Goal: Task Accomplishment & Management: Use online tool/utility

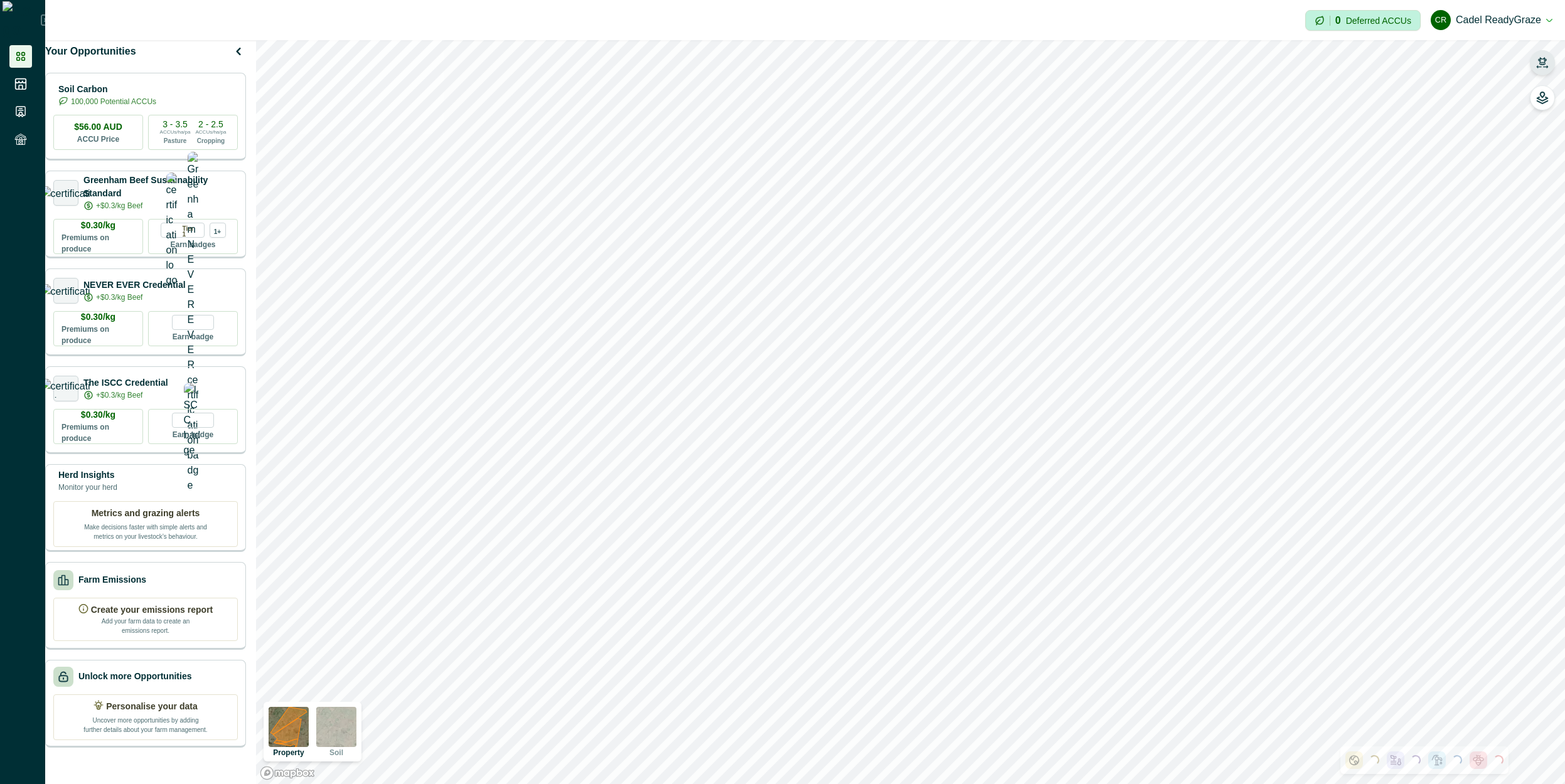
click at [1539, 59] on icon "button" at bounding box center [1542, 61] width 9 height 7
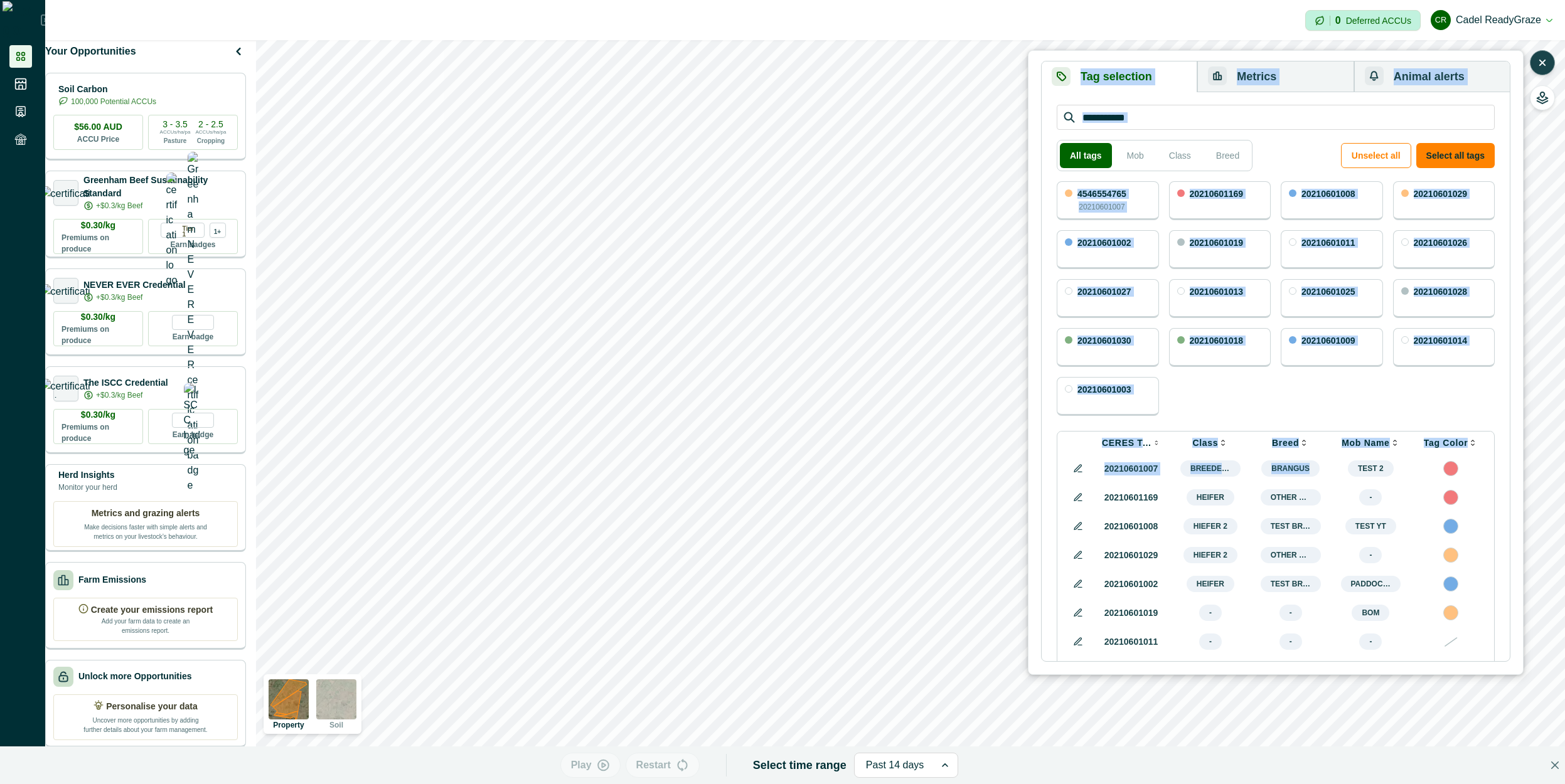
click at [959, 296] on div "Tag selection Metrics Animal alerts All tags Mob Class Breed Unselect all Selec…" at bounding box center [910, 411] width 1309 height 744
click at [1057, 429] on div "All tags Mob Class Breed Unselect all Select all tags 4546554765 20210601007 20…" at bounding box center [1276, 376] width 443 height 549
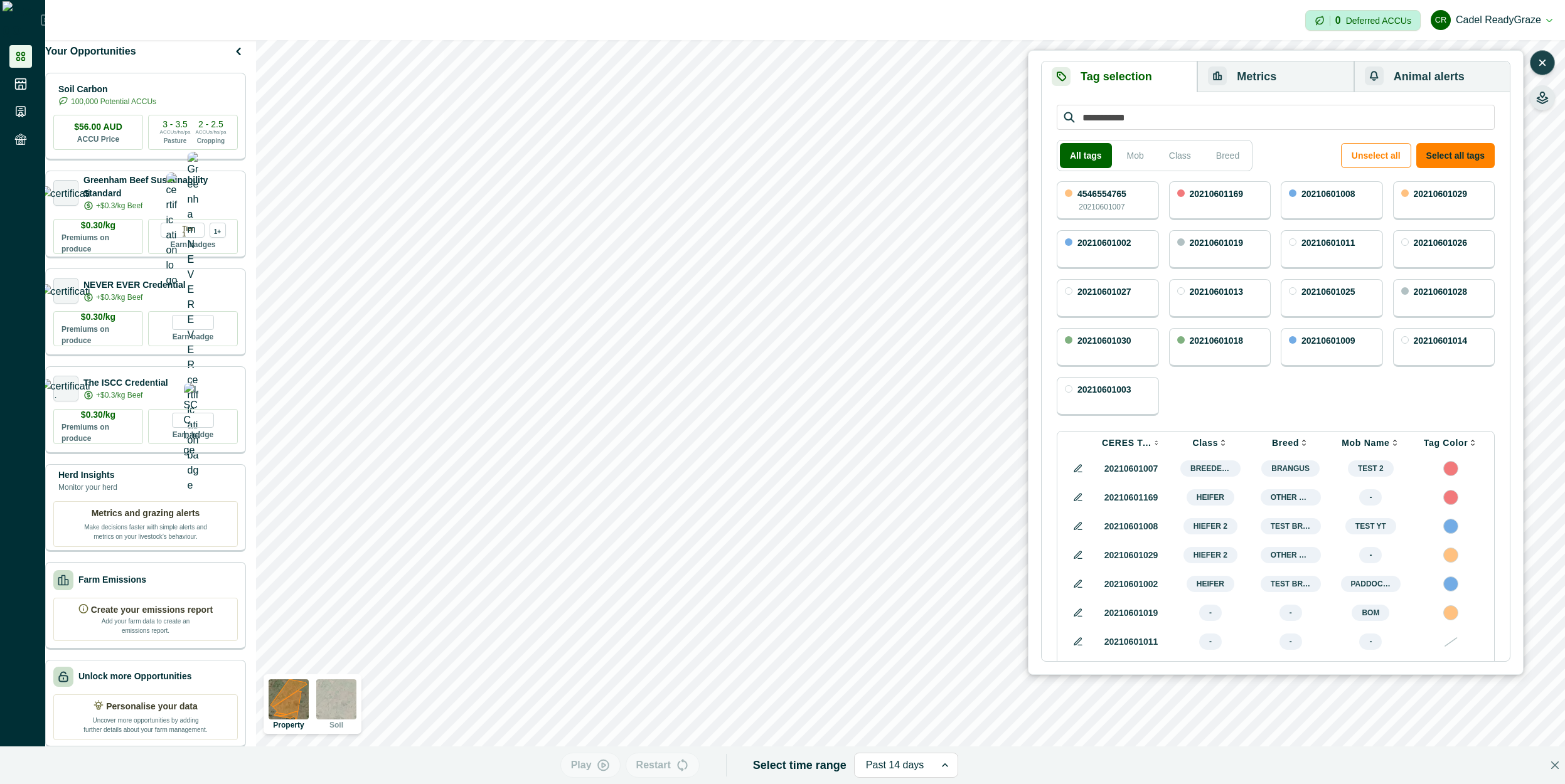
click at [1548, 100] on icon "button" at bounding box center [1543, 100] width 11 height 6
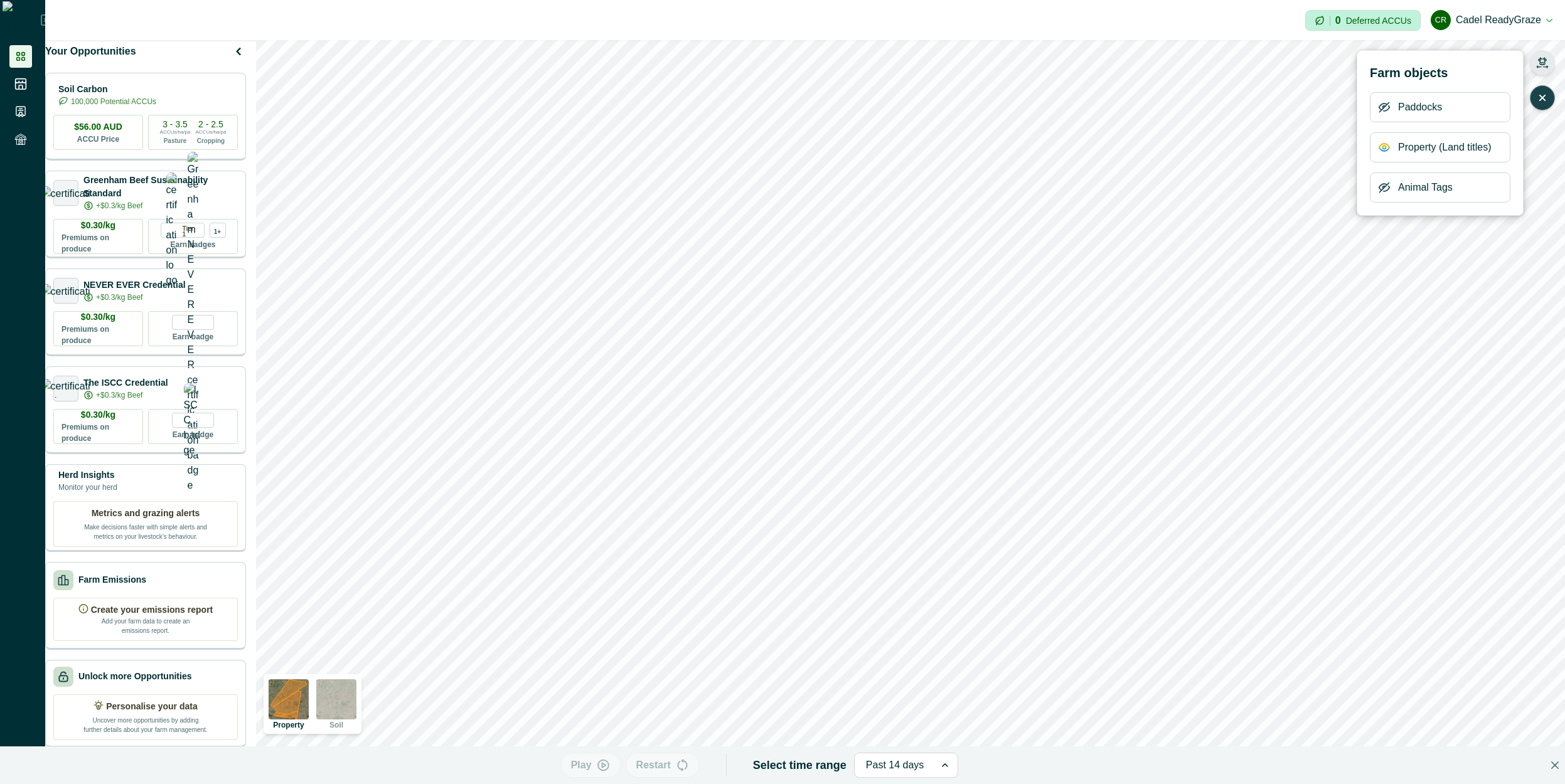
click at [1382, 185] on icon "button" at bounding box center [1385, 187] width 13 height 13
click at [1541, 64] on icon "button" at bounding box center [1542, 62] width 13 height 13
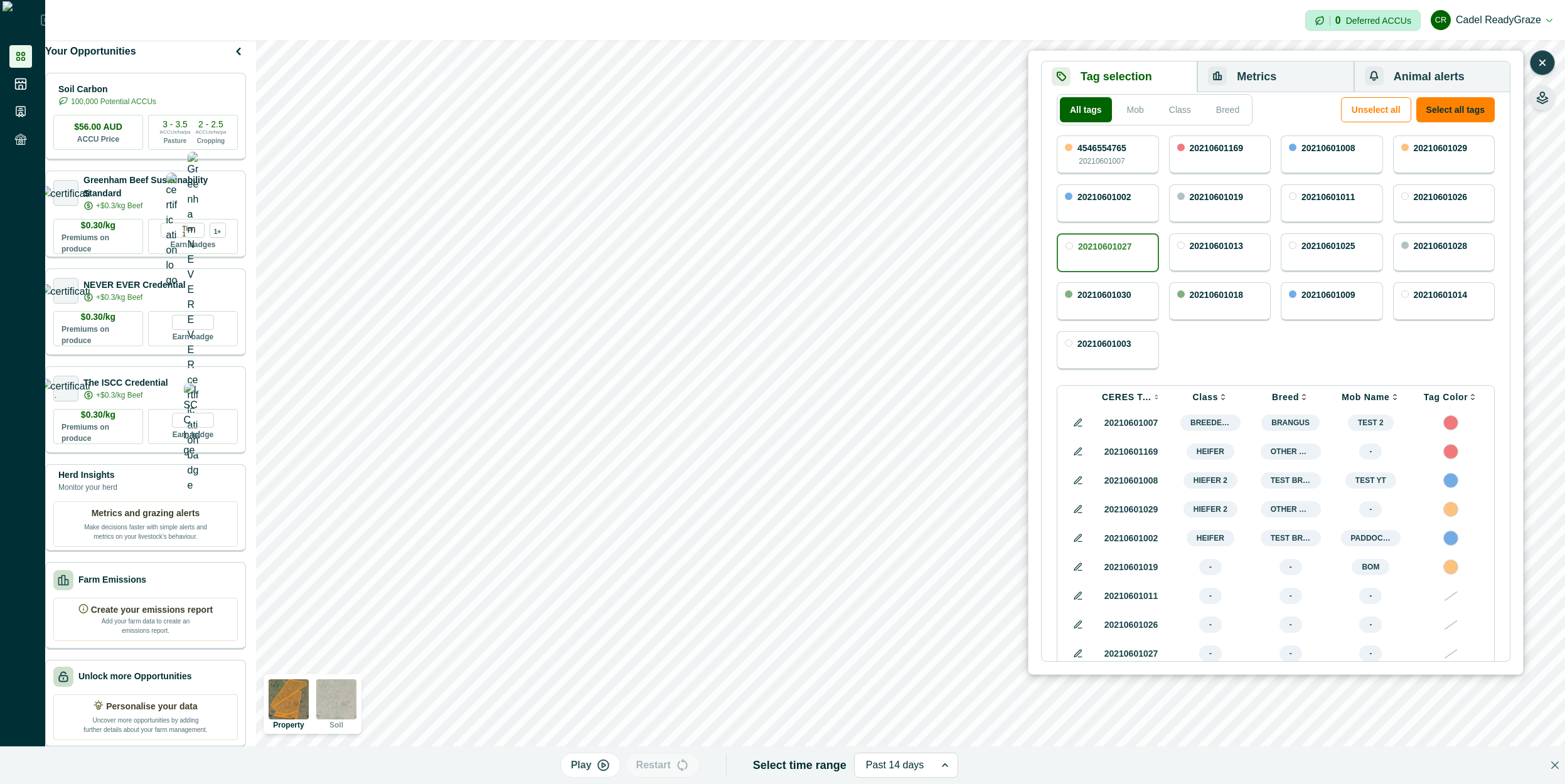
scroll to position [75, 0]
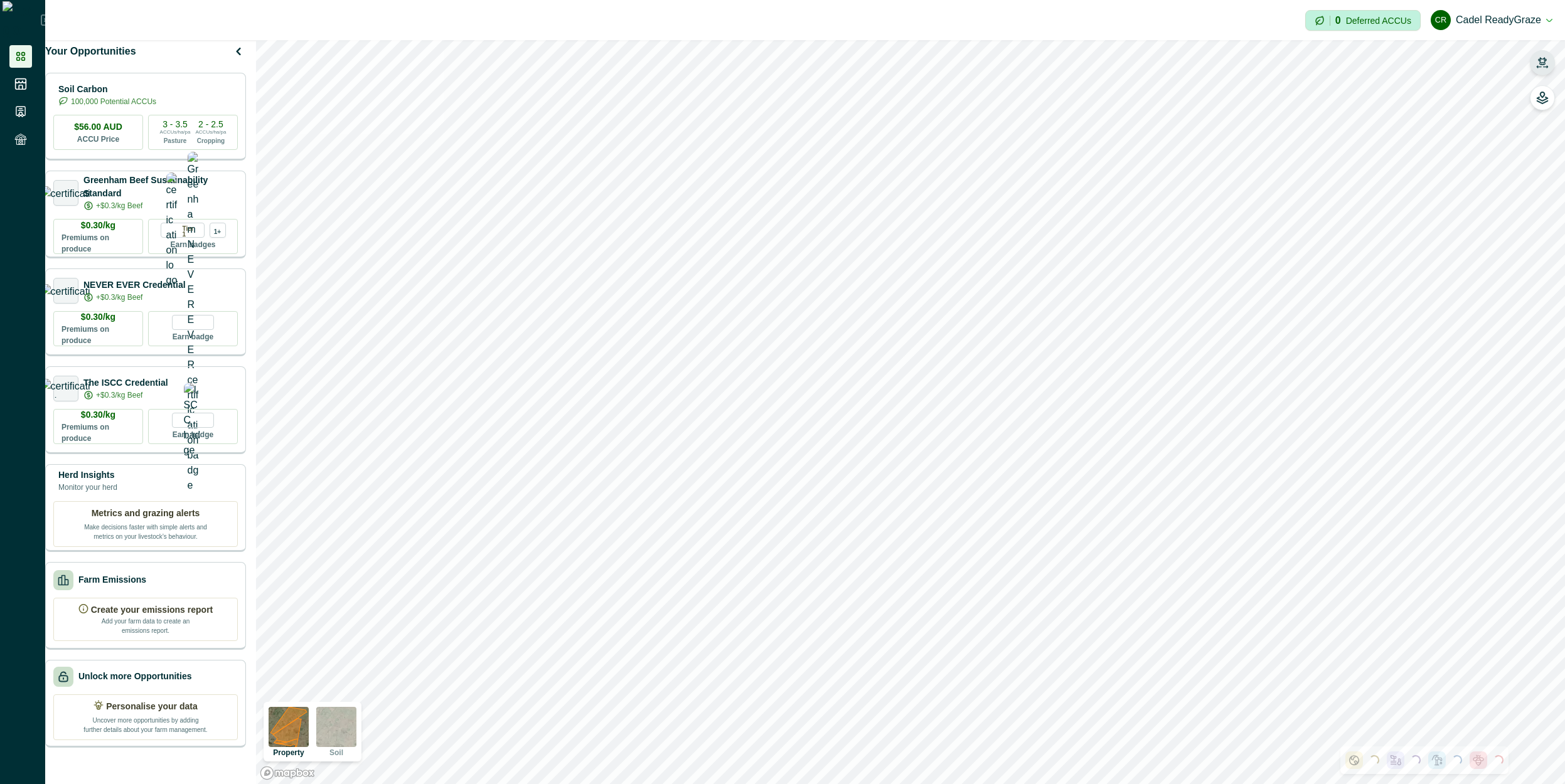
click at [1551, 65] on button "button" at bounding box center [1542, 63] width 25 height 25
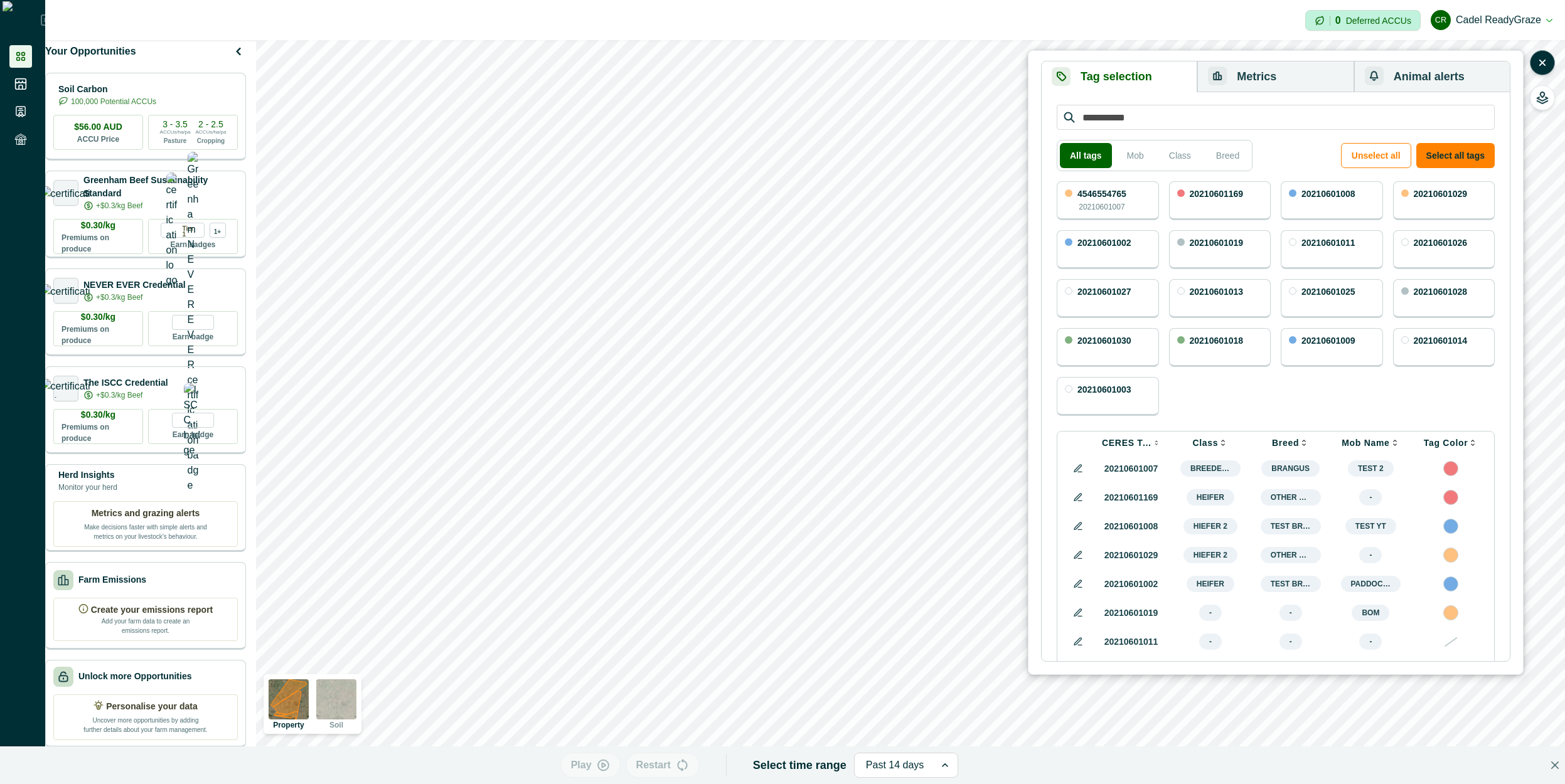
drag, startPoint x: 1091, startPoint y: 200, endPoint x: 1156, endPoint y: 343, distance: 157.1
click at [1094, 200] on div "4546554765 20210601007" at bounding box center [1102, 202] width 49 height 24
click at [1314, 218] on div "20210601008" at bounding box center [1332, 200] width 102 height 39
click at [1240, 261] on body "Impersonation Mode 0 Deferred ACCUs [PERSON_NAME] ReadyGraze Sign out Your Oppo…" at bounding box center [782, 392] width 1565 height 784
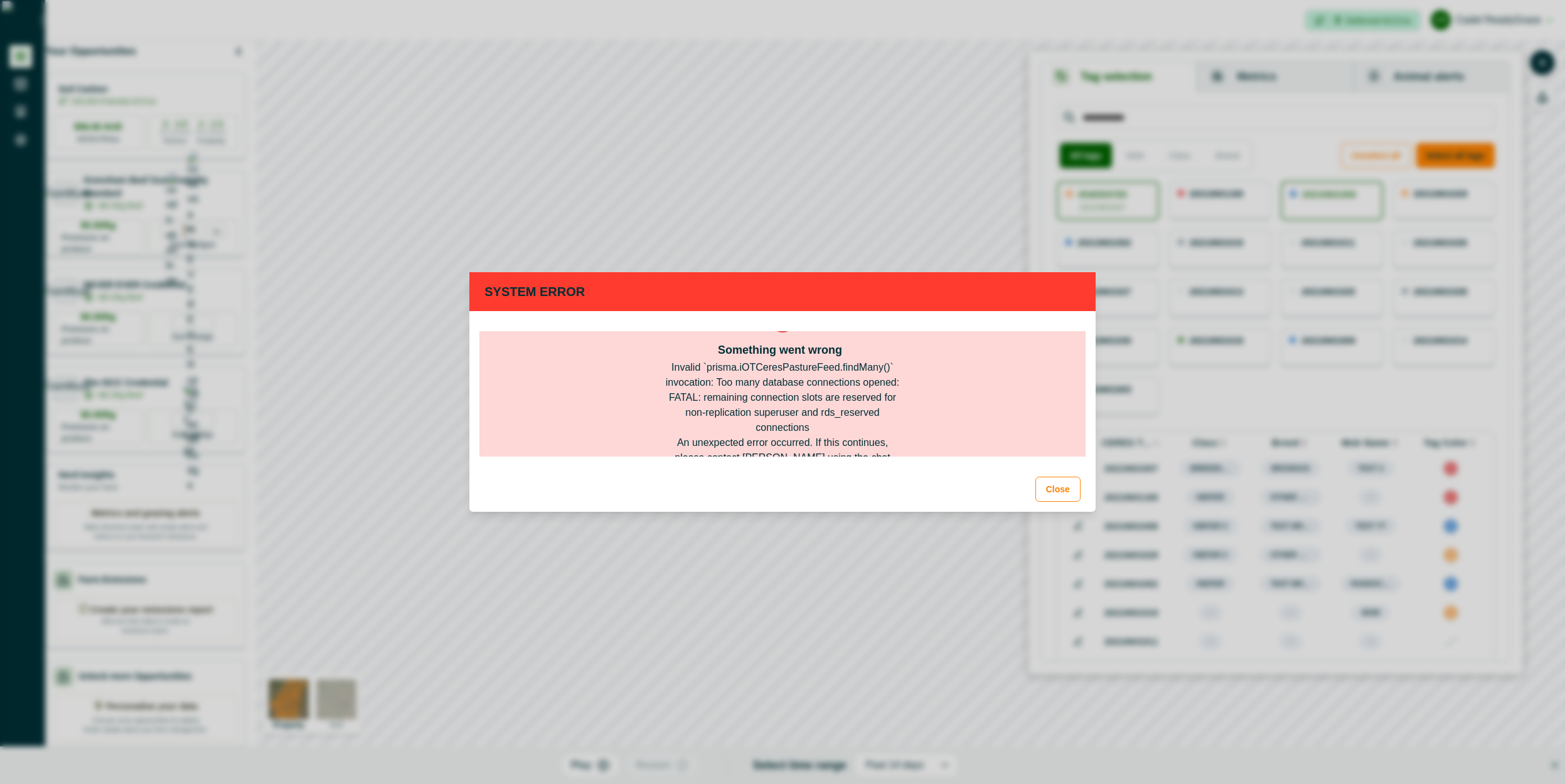
click at [1048, 478] on button "Close" at bounding box center [1058, 489] width 45 height 25
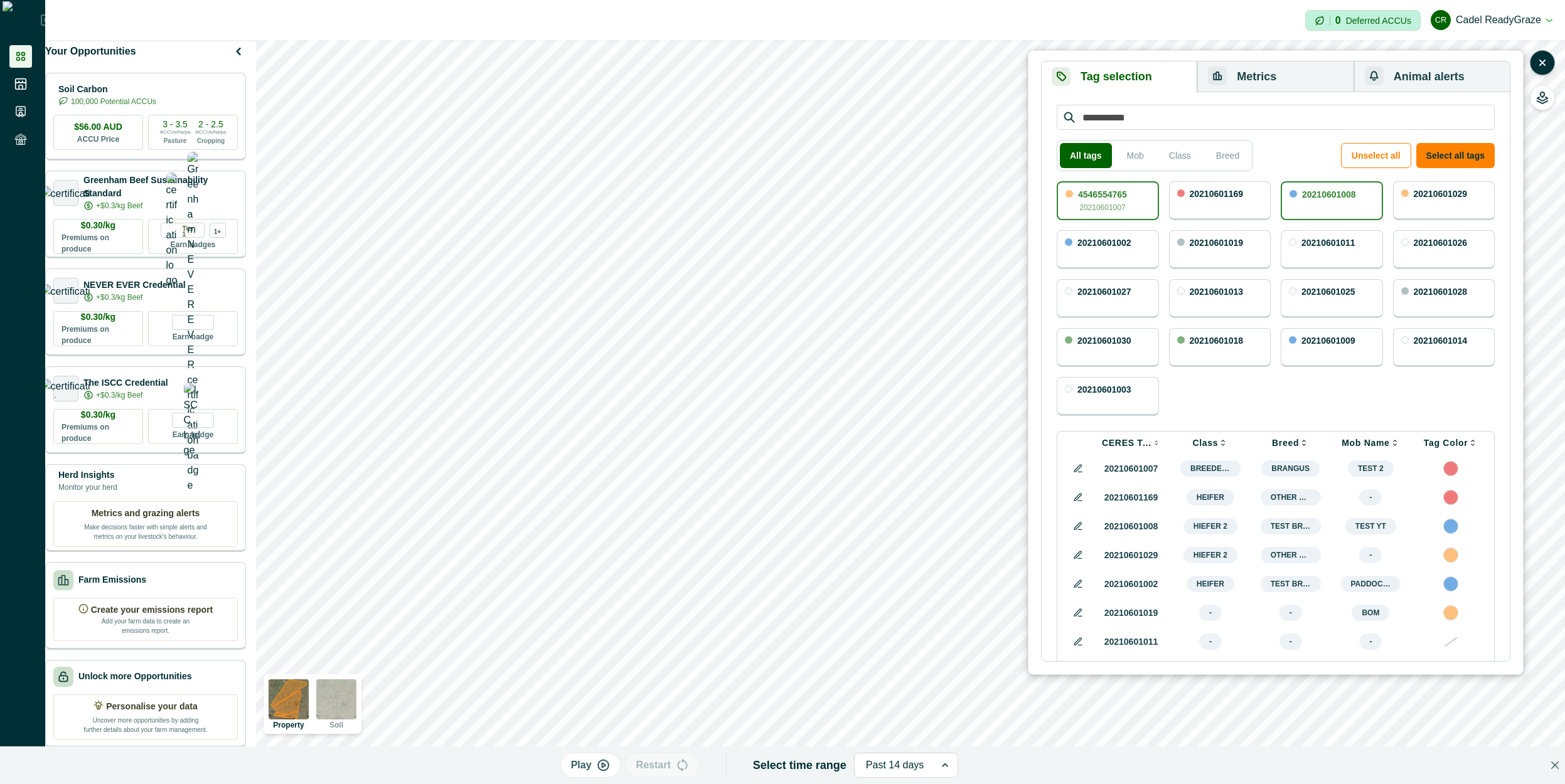
click at [1309, 187] on div "20210601008" at bounding box center [1332, 200] width 102 height 39
click at [1323, 203] on div "20210601008" at bounding box center [1332, 200] width 102 height 39
drag, startPoint x: 1207, startPoint y: 354, endPoint x: 1265, endPoint y: 279, distance: 94.8
click at [1208, 354] on div "20210601018" at bounding box center [1219, 347] width 102 height 39
click at [1261, 80] on button "Metrics" at bounding box center [1276, 77] width 156 height 31
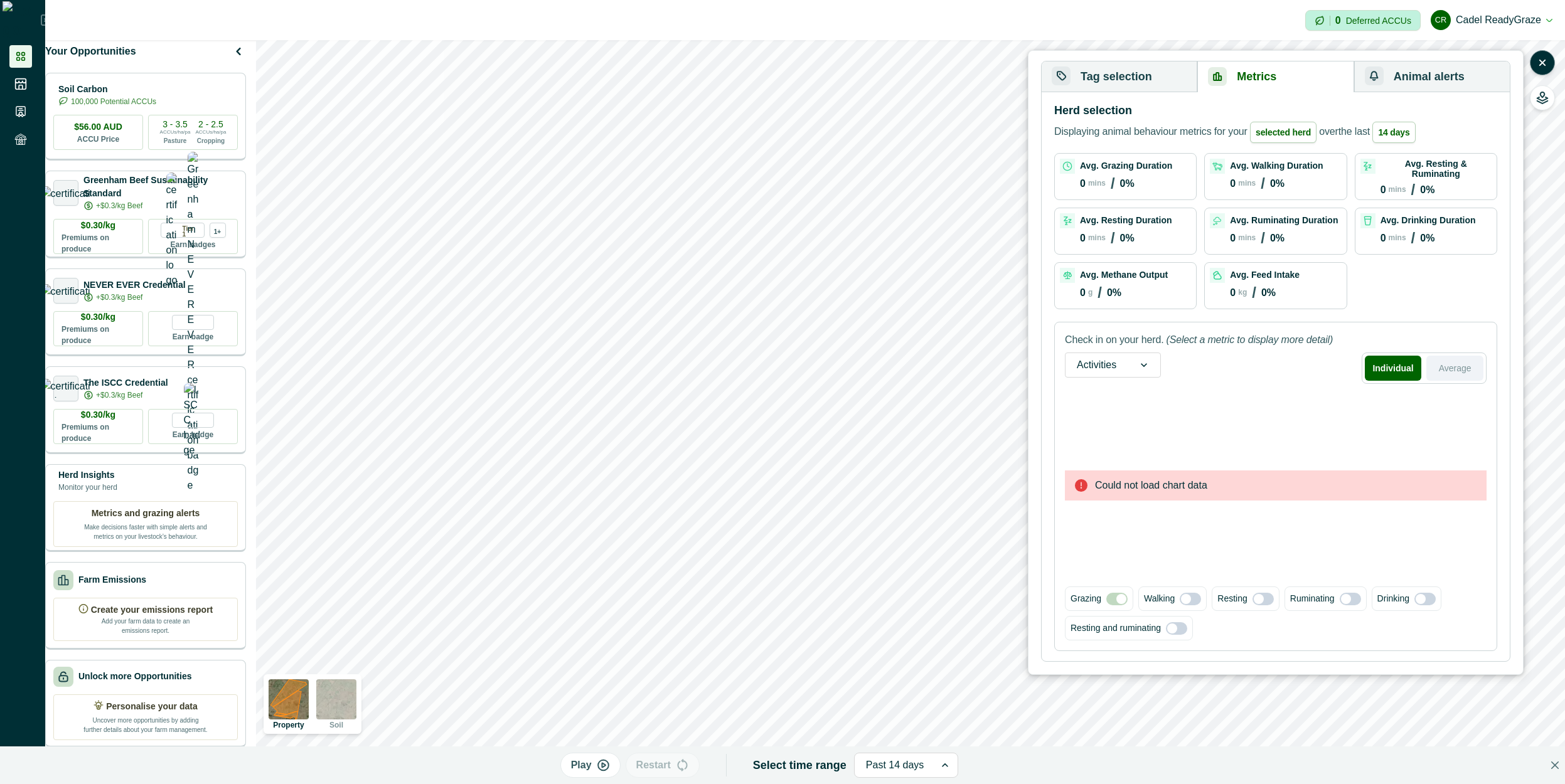
click at [1436, 370] on button "Average" at bounding box center [1455, 368] width 57 height 25
click at [1399, 373] on button "Individual" at bounding box center [1395, 368] width 56 height 25
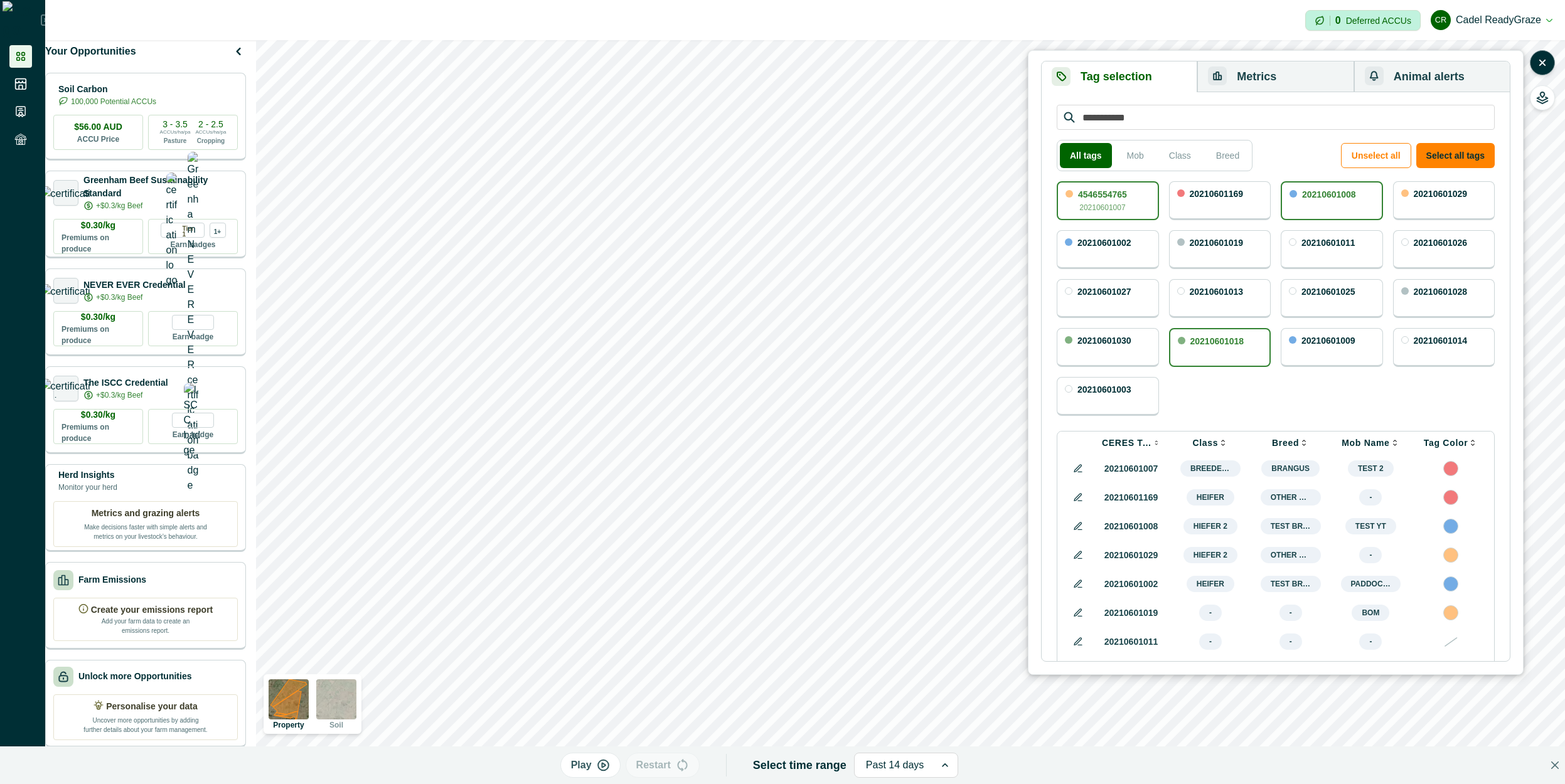
click at [1102, 206] on p "20210601007" at bounding box center [1102, 207] width 46 height 11
click at [1219, 347] on div "20210601018" at bounding box center [1219, 347] width 102 height 39
click at [1371, 200] on div "20210601008" at bounding box center [1332, 200] width 102 height 39
click at [1520, 156] on div "Tag selection Metrics Animal alerts All tags Mob Class Breed Unselect all Selec…" at bounding box center [1276, 363] width 496 height 625
click at [1467, 158] on button "Select all tags" at bounding box center [1456, 156] width 79 height 25
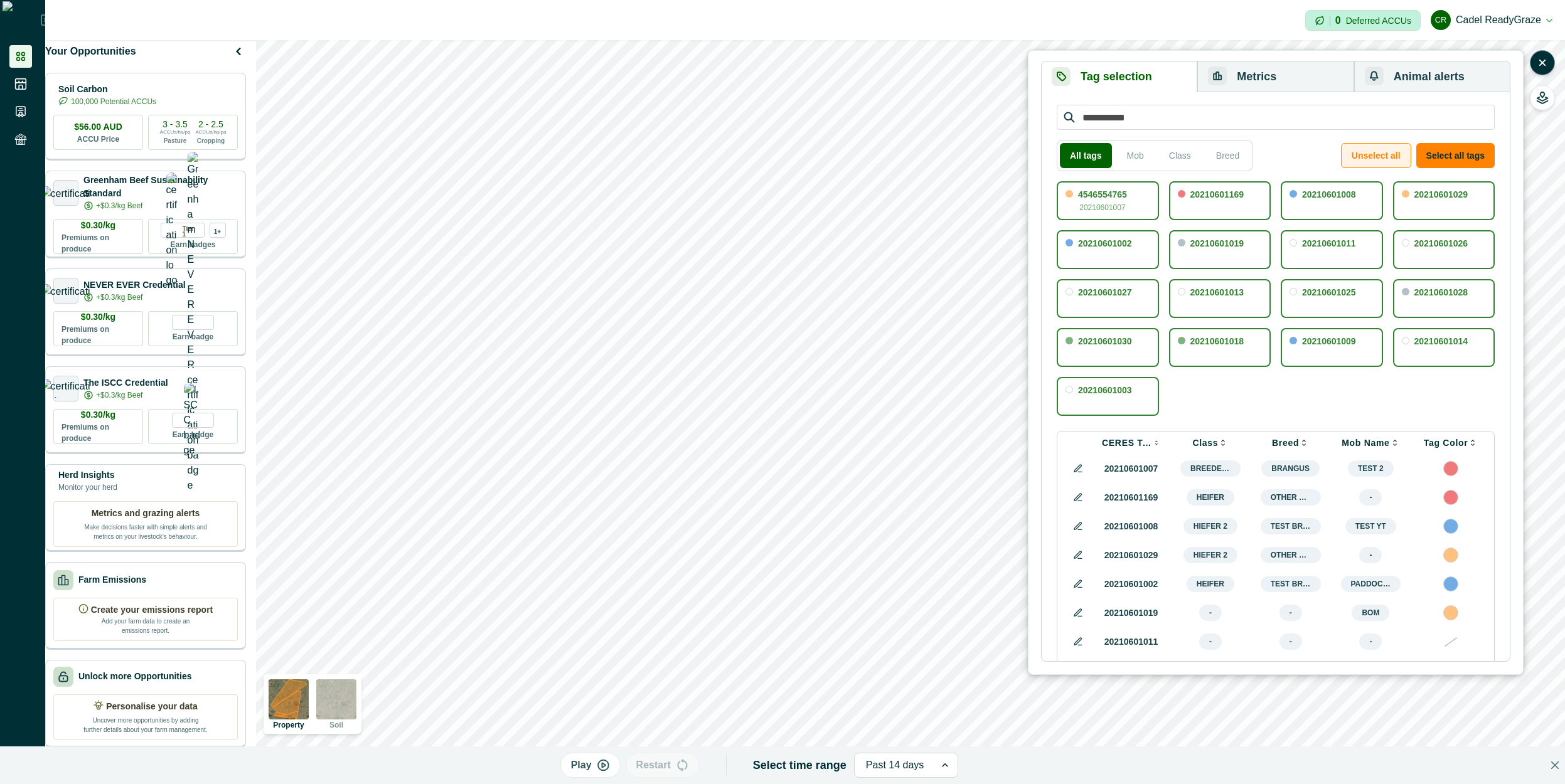
click at [1390, 157] on button "Unselect all" at bounding box center [1377, 156] width 71 height 25
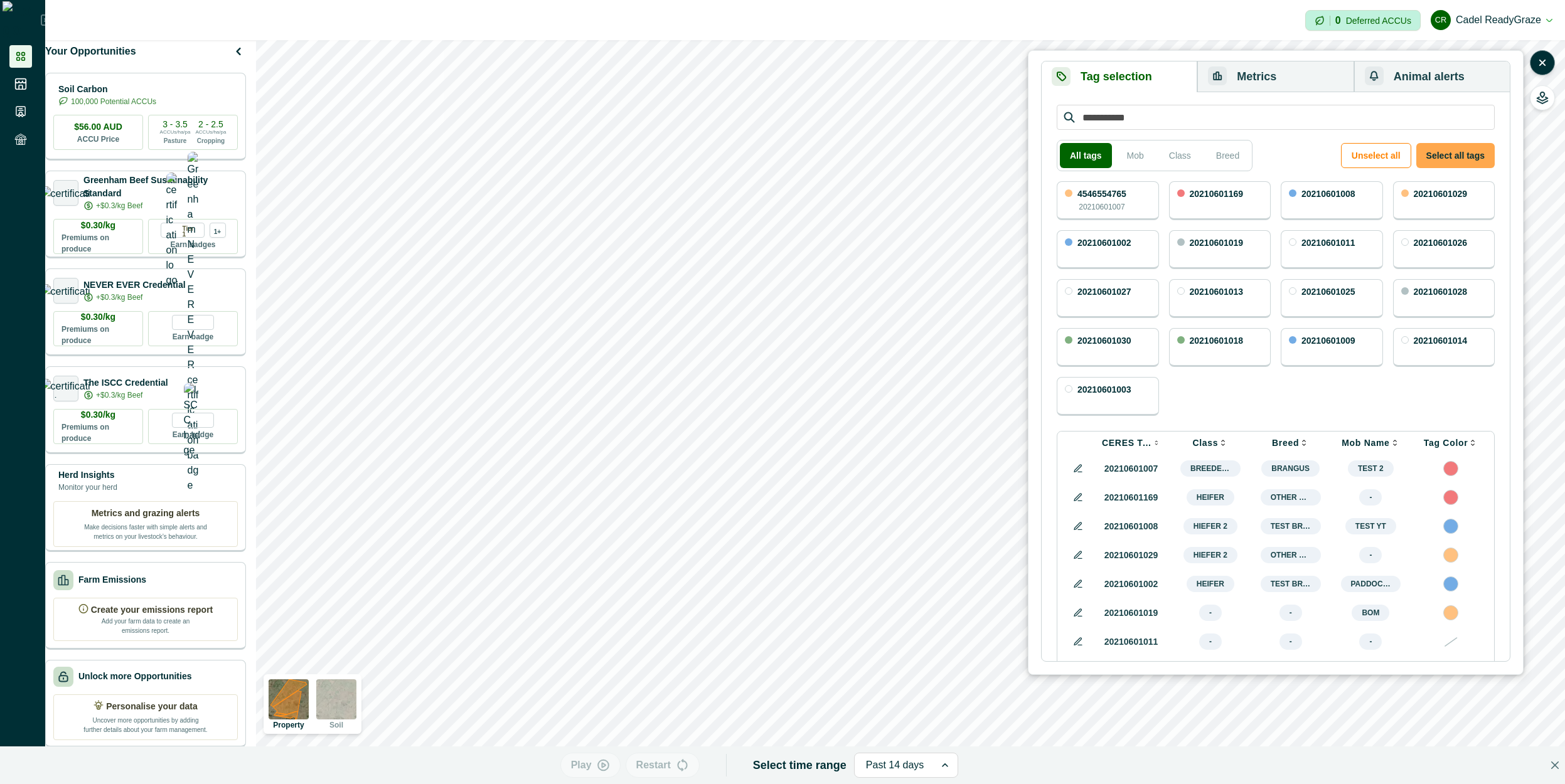
click at [1440, 156] on button "Select all tags" at bounding box center [1456, 156] width 79 height 25
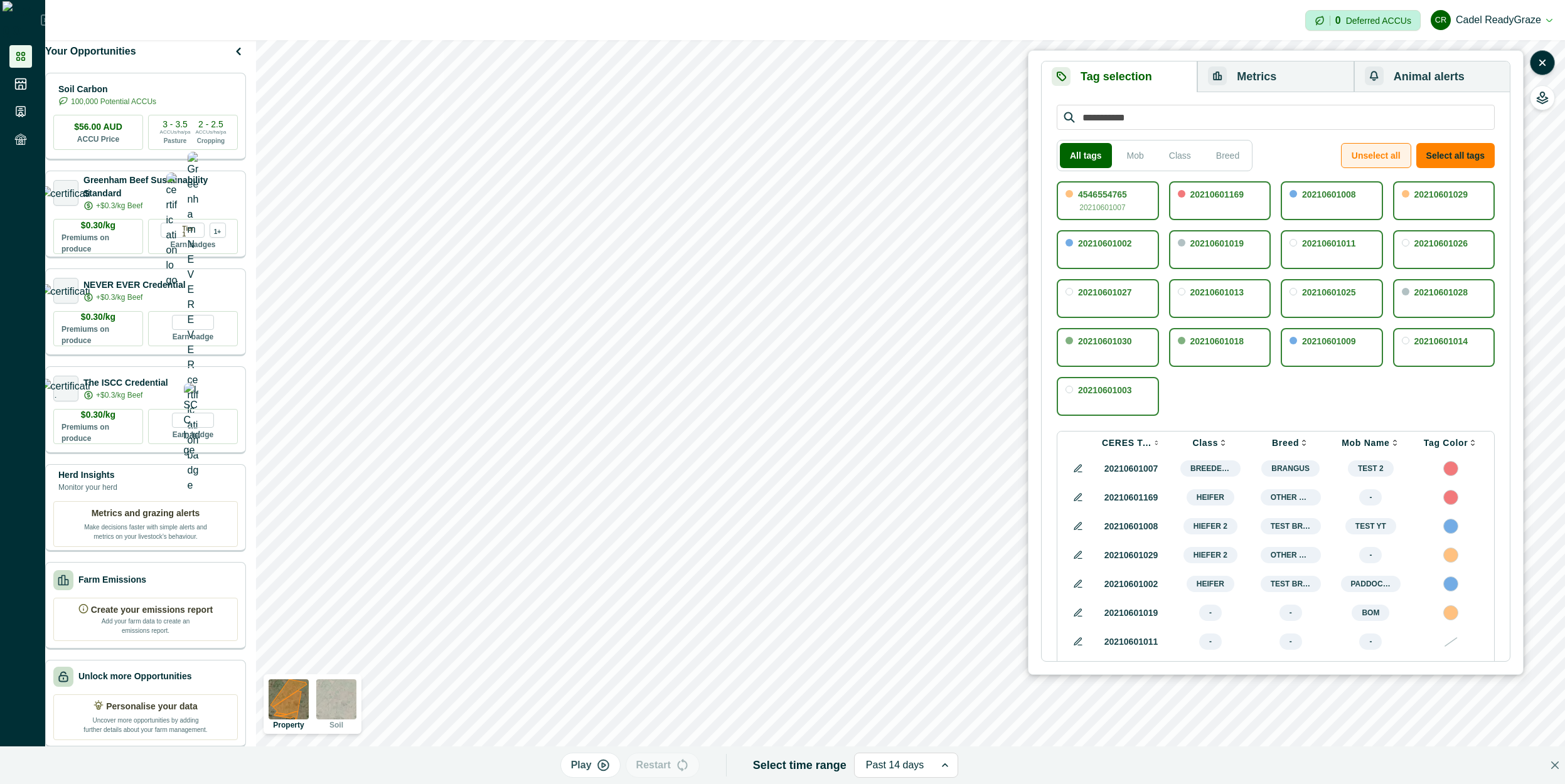
click at [1393, 158] on button "Unselect all" at bounding box center [1377, 156] width 71 height 25
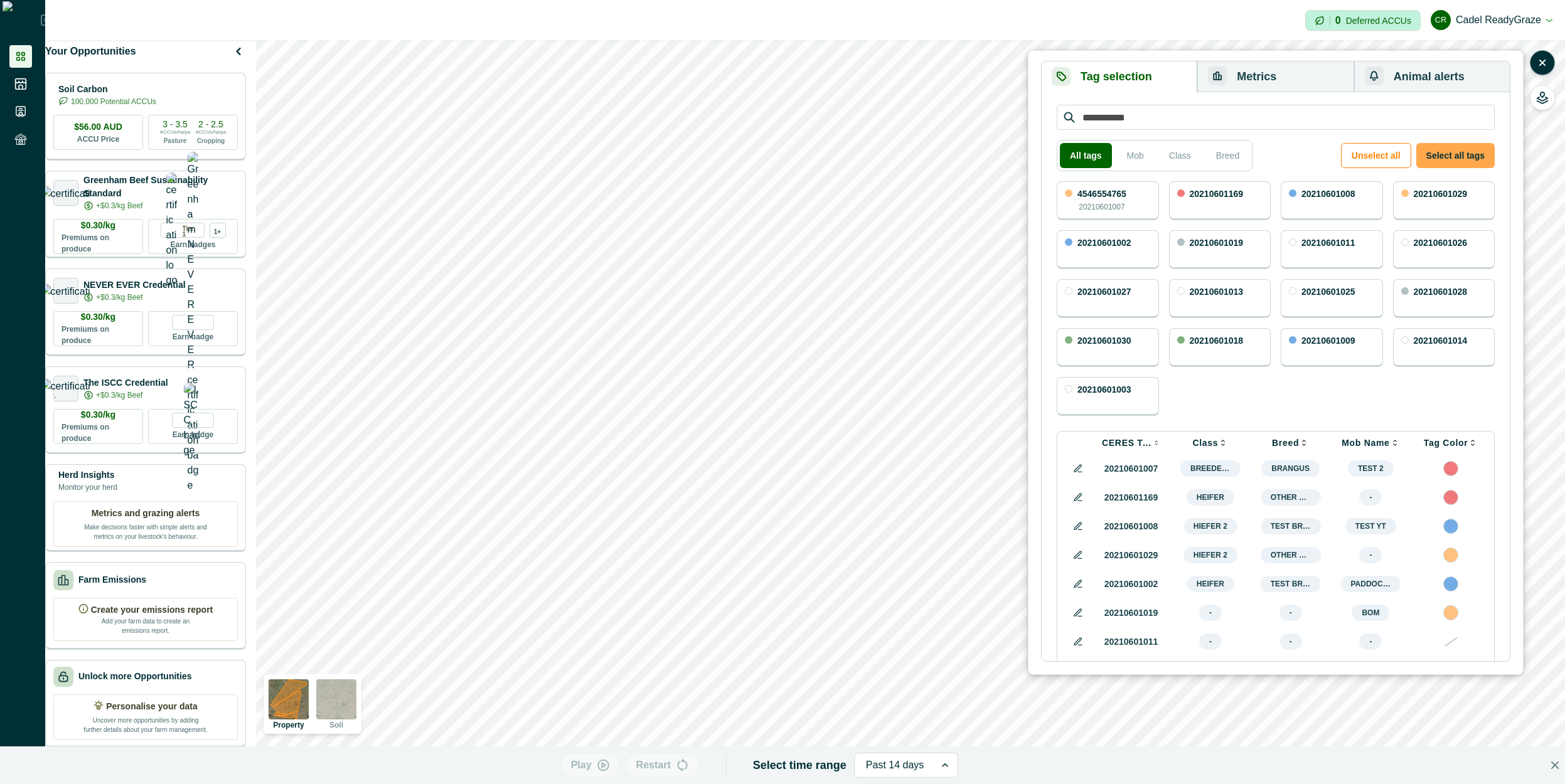
drag, startPoint x: 1462, startPoint y: 156, endPoint x: 1431, endPoint y: 156, distance: 31.0
click at [1462, 156] on button "Select all tags" at bounding box center [1456, 156] width 79 height 25
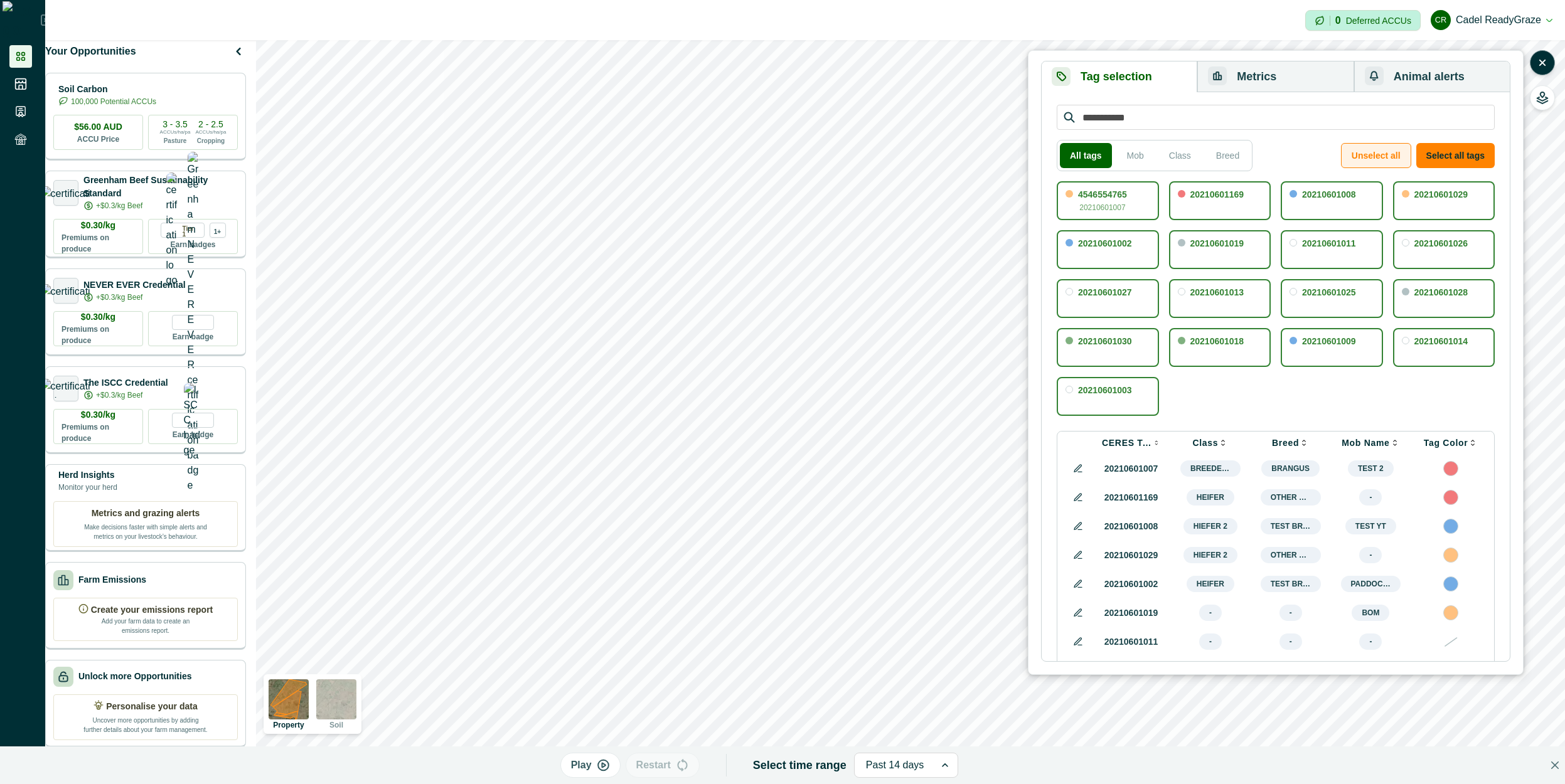
click at [1399, 156] on button "Unselect all" at bounding box center [1377, 156] width 71 height 25
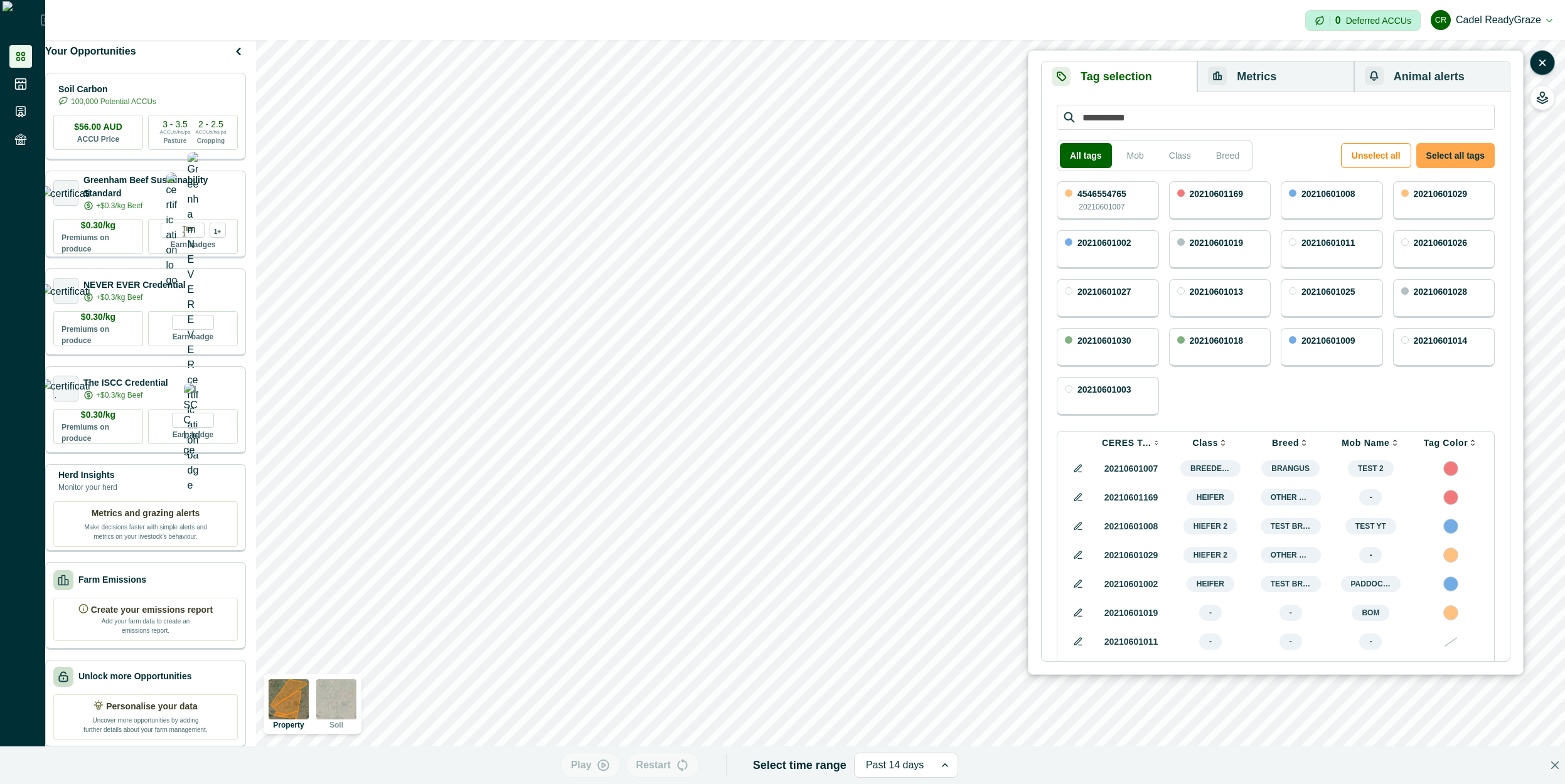
click at [1448, 161] on button "Select all tags" at bounding box center [1456, 156] width 79 height 25
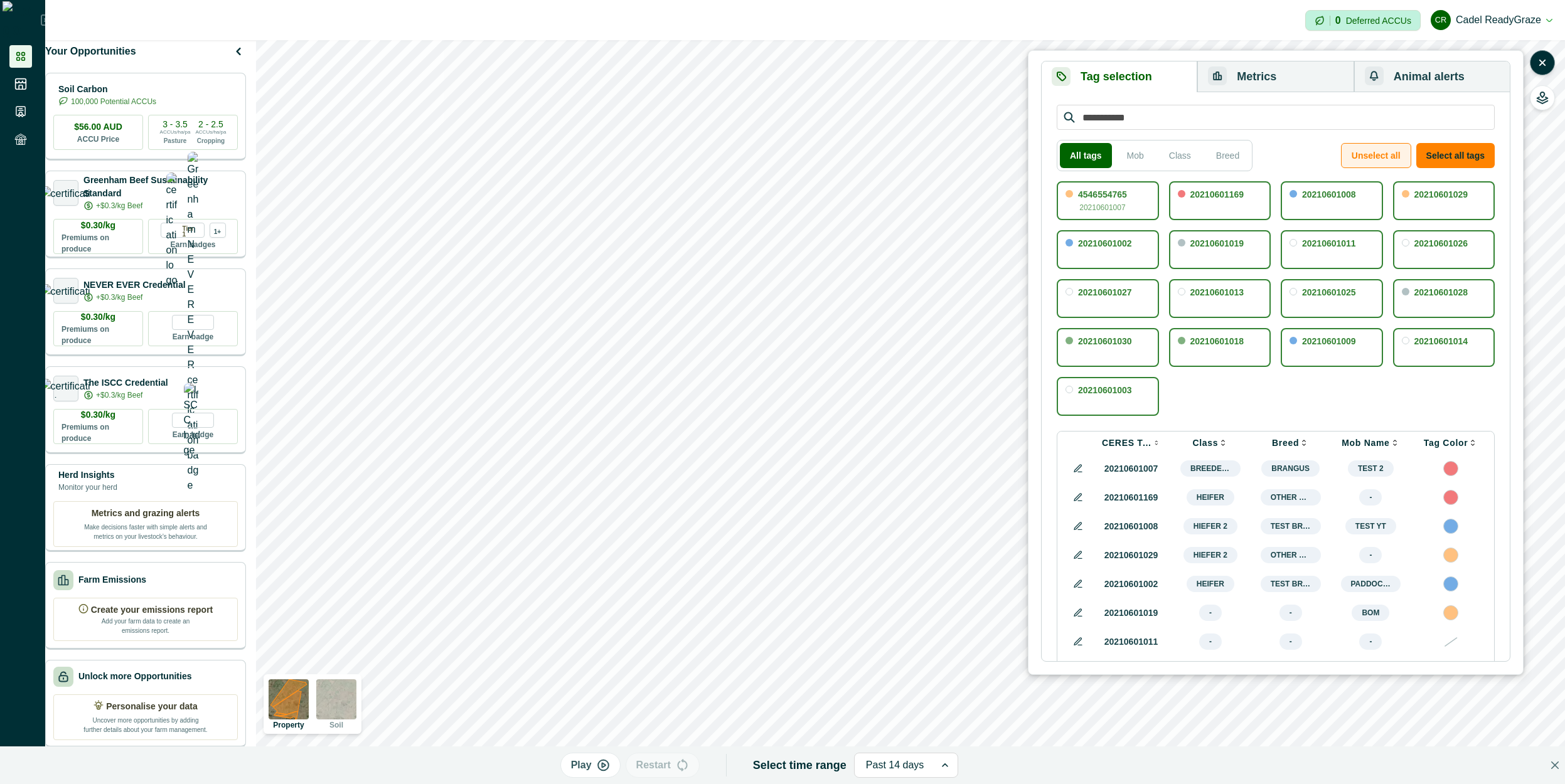
click at [1396, 159] on button "Unselect all" at bounding box center [1377, 156] width 71 height 25
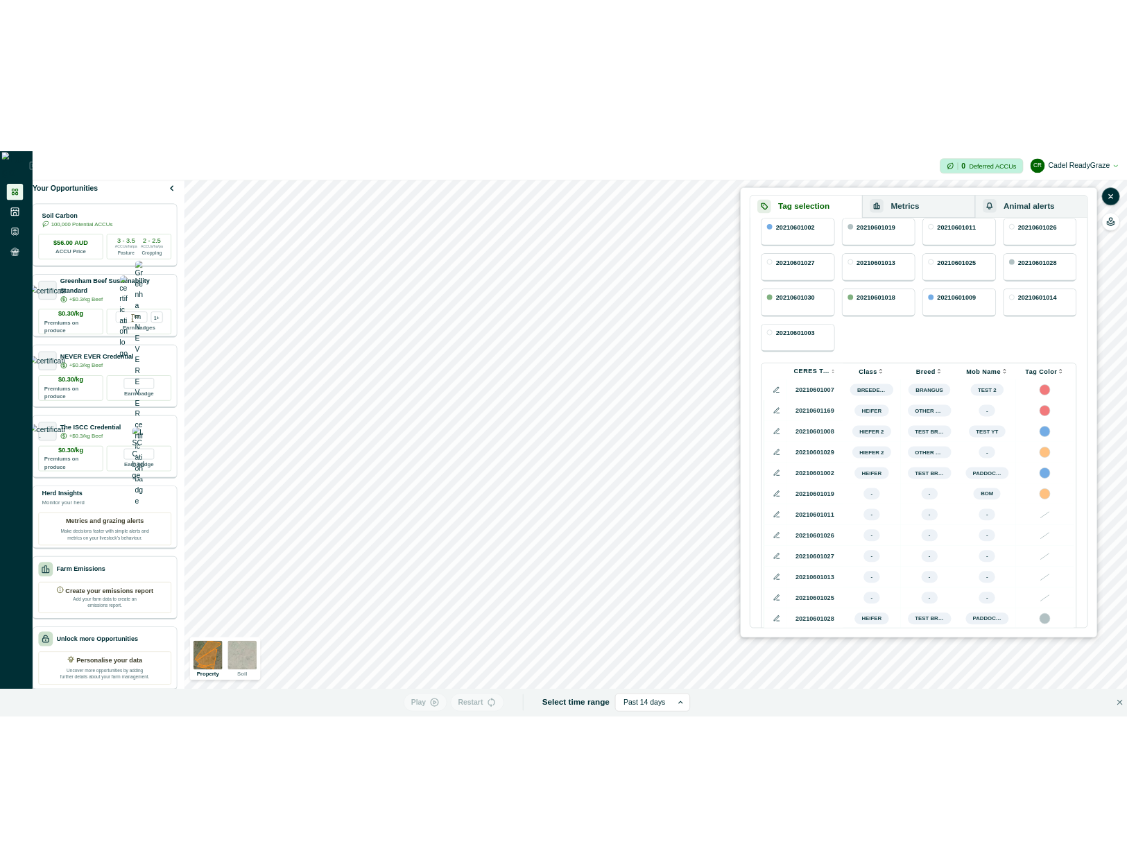
scroll to position [250, 0]
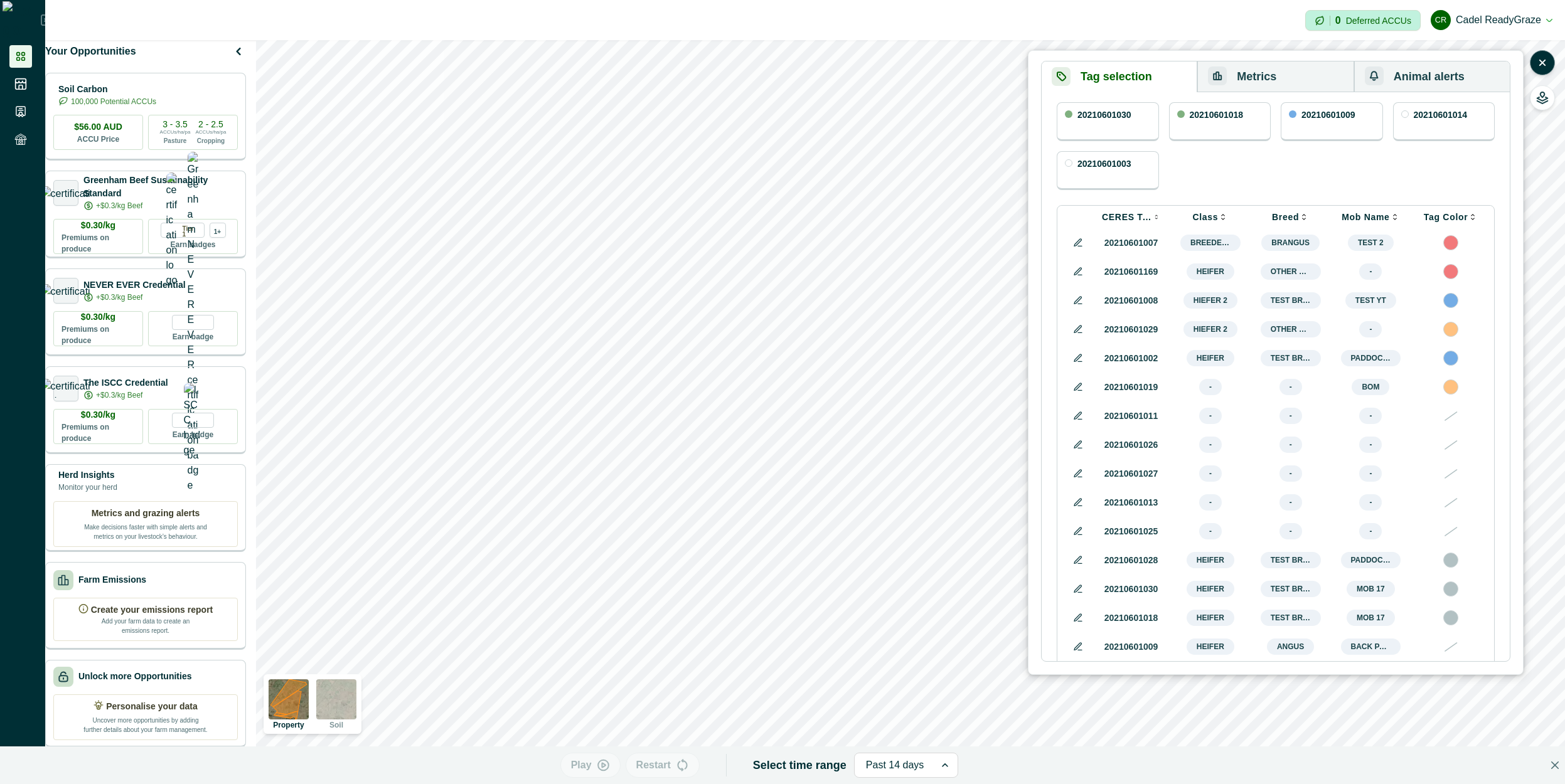
click at [1136, 567] on p "20210601028" at bounding box center [1131, 561] width 59 height 14
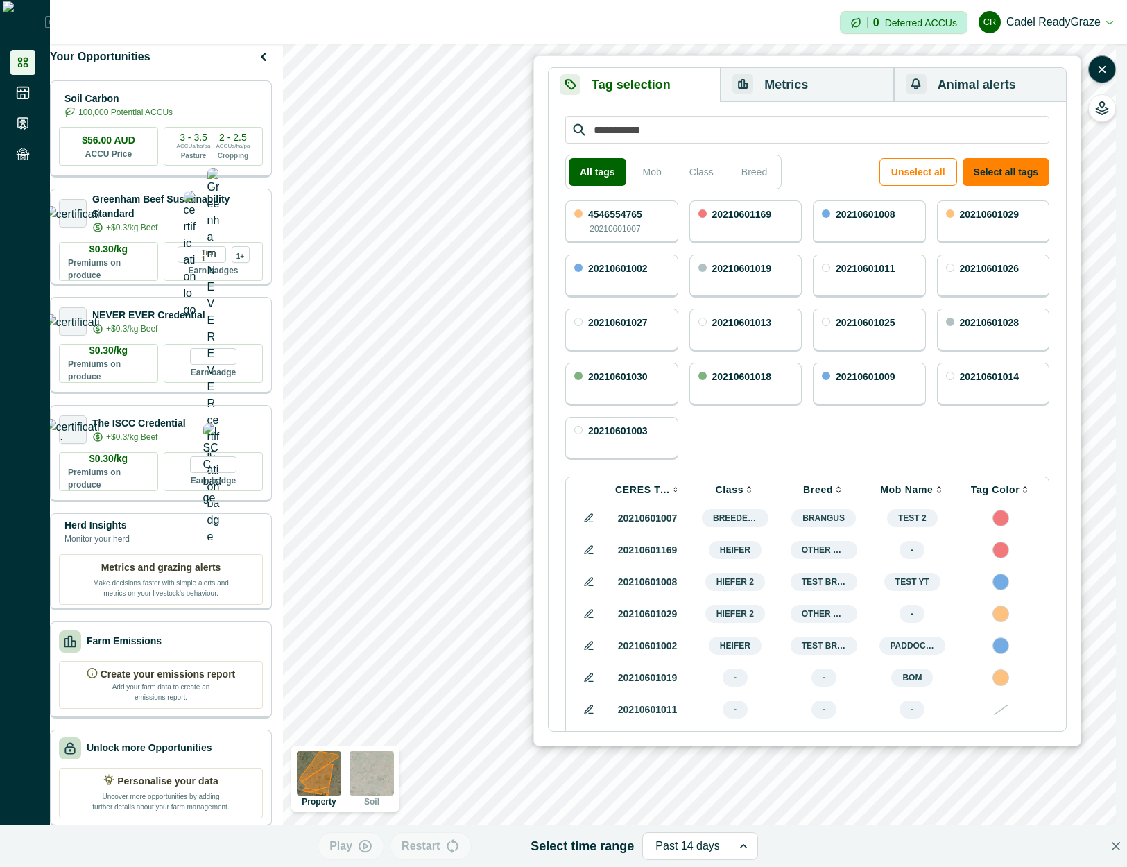
drag, startPoint x: 622, startPoint y: 506, endPoint x: 615, endPoint y: 522, distance: 17.8
click at [1109, 67] on button "button" at bounding box center [1103, 70] width 28 height 28
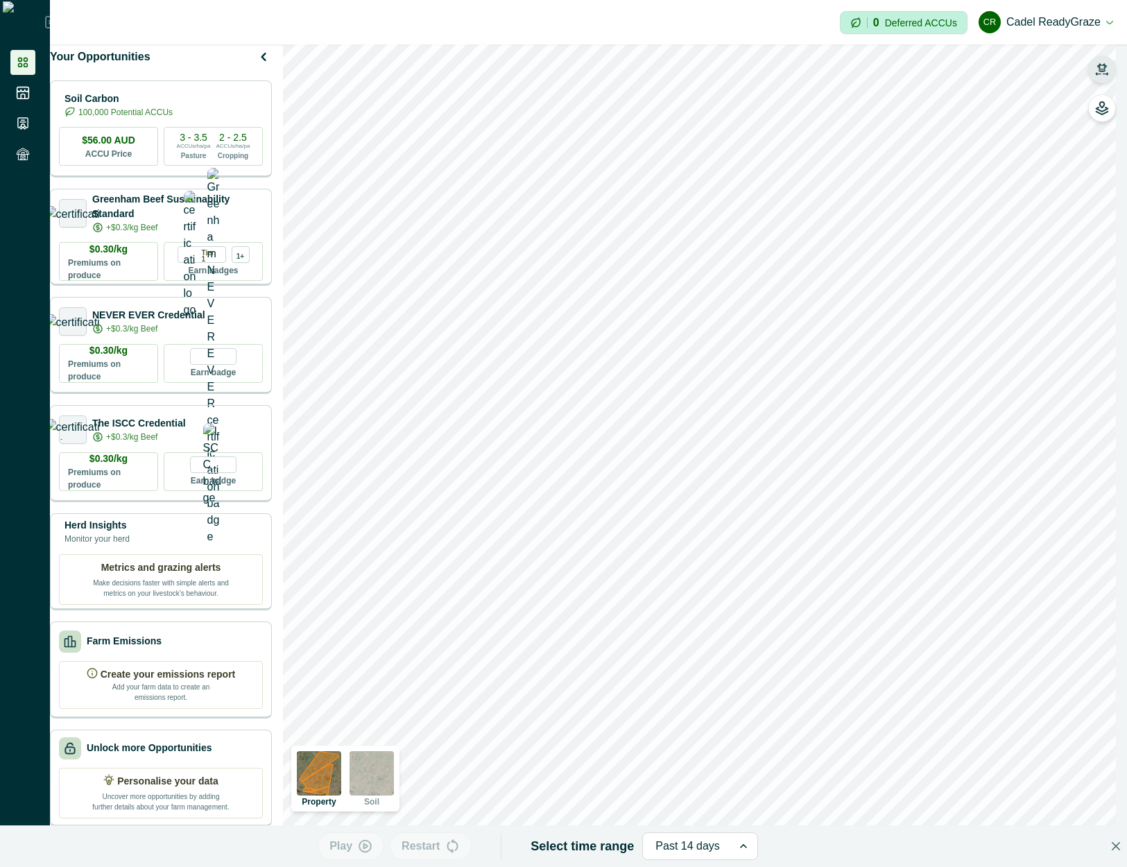
click at [1105, 69] on icon "button" at bounding box center [1103, 67] width 10 height 8
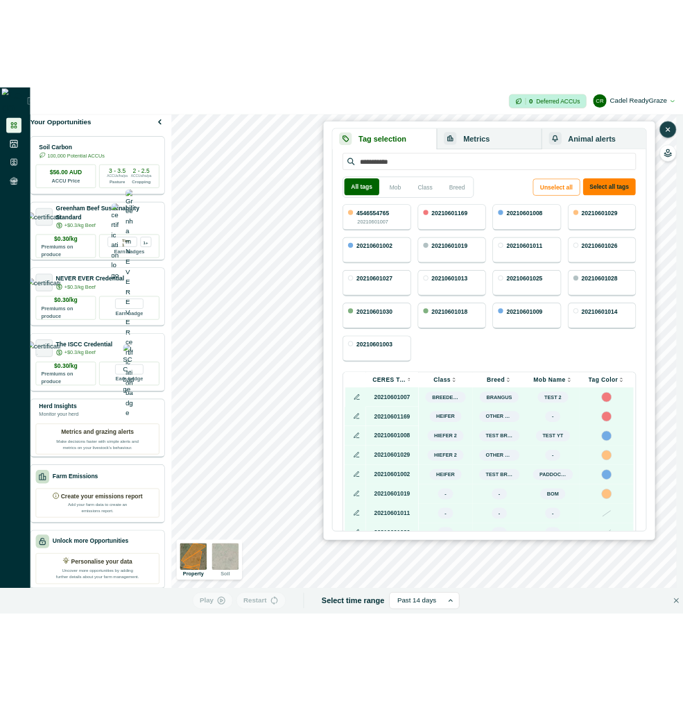
scroll to position [6, 0]
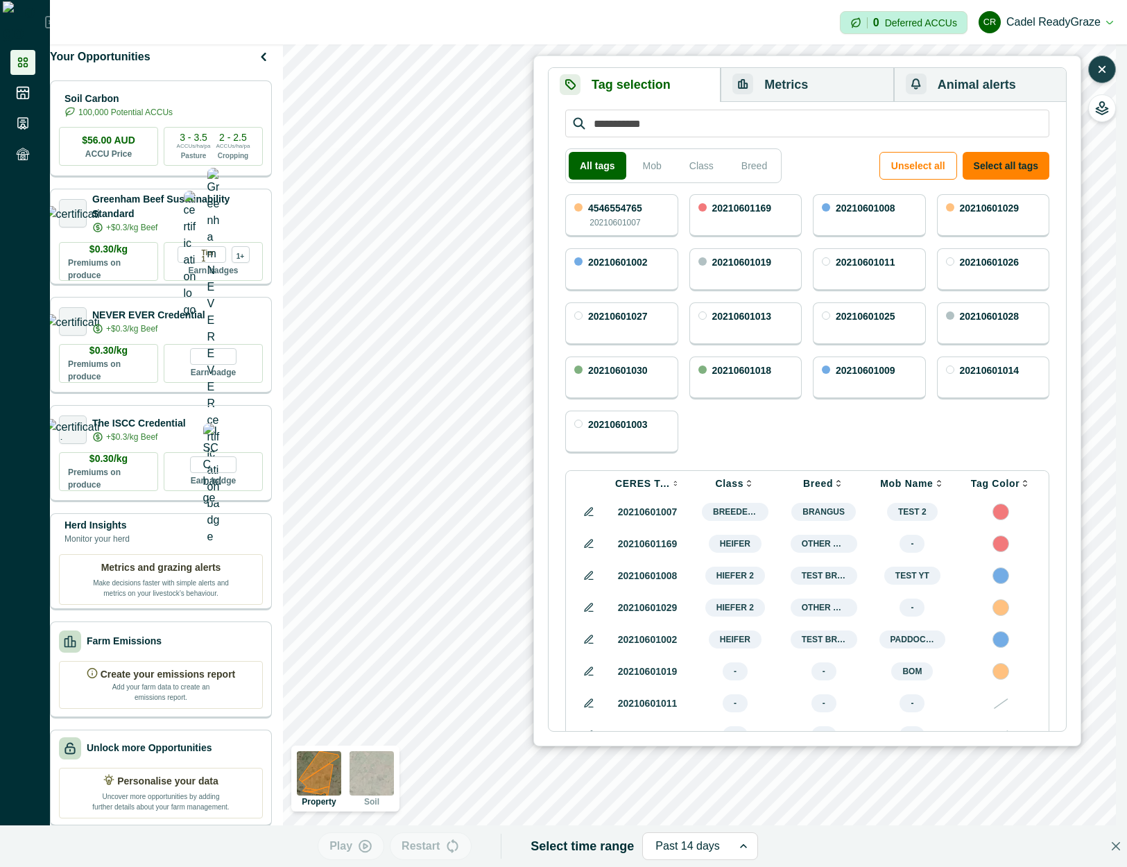
click at [638, 374] on p "20210601030" at bounding box center [618, 371] width 60 height 10
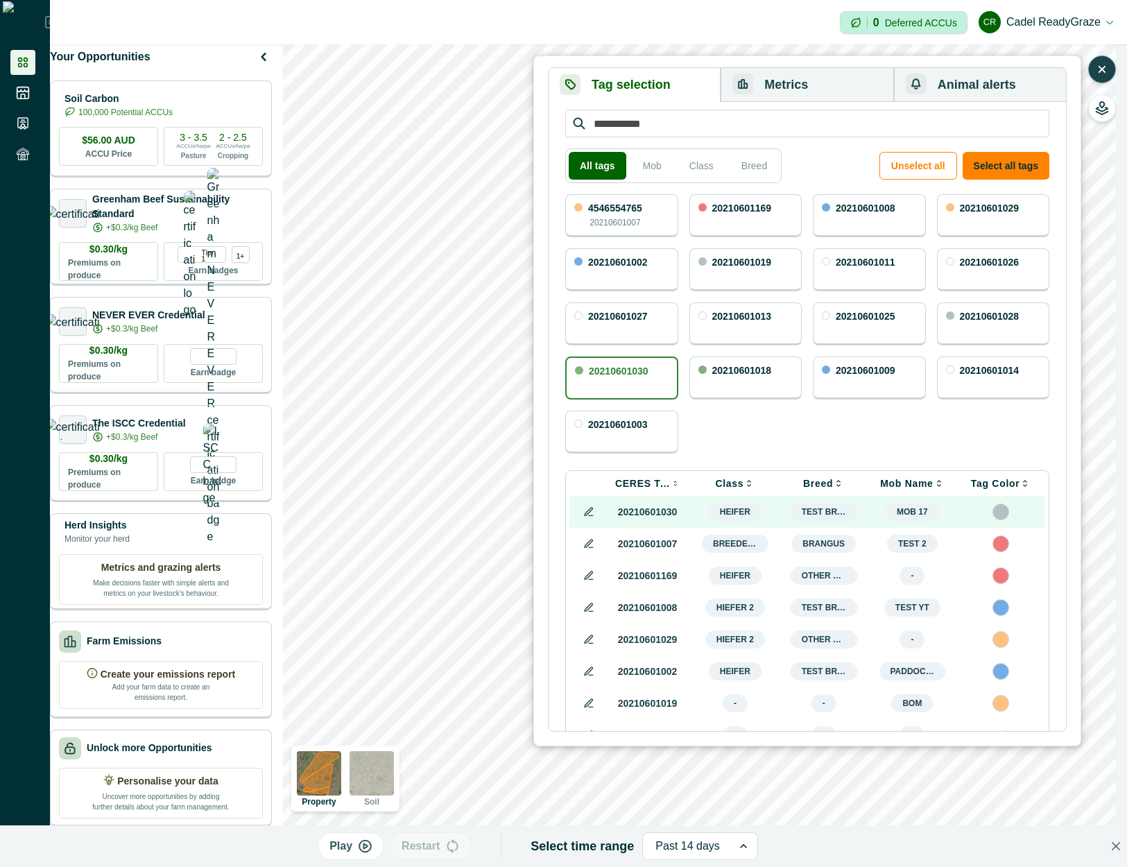
click at [714, 361] on div "20210601018" at bounding box center [746, 378] width 113 height 43
click at [731, 302] on div "4546554765 20210601007 20210601169 20210601008 20210601029 20210601002 20210601…" at bounding box center [807, 323] width 484 height 259
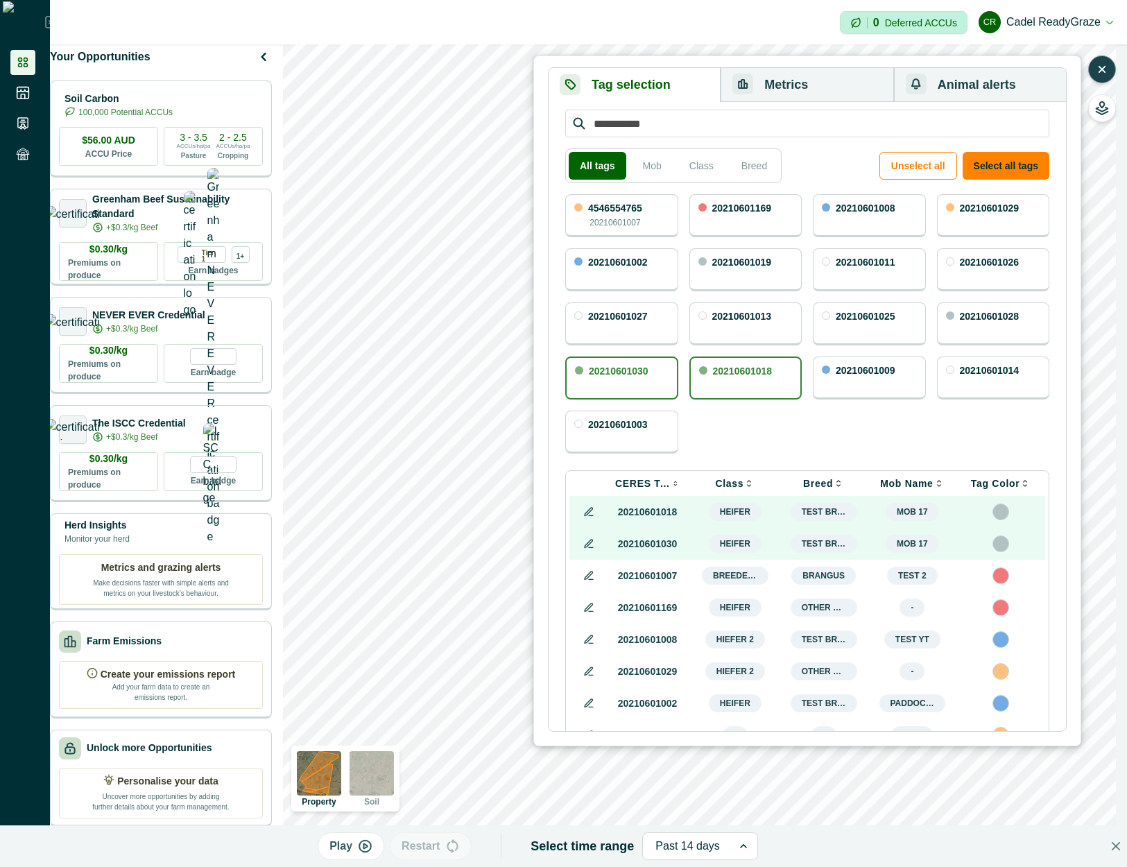
click at [665, 148] on div "All tags Mob Class Breed" at bounding box center [673, 165] width 216 height 35
click at [654, 162] on button "Mob" at bounding box center [652, 166] width 41 height 28
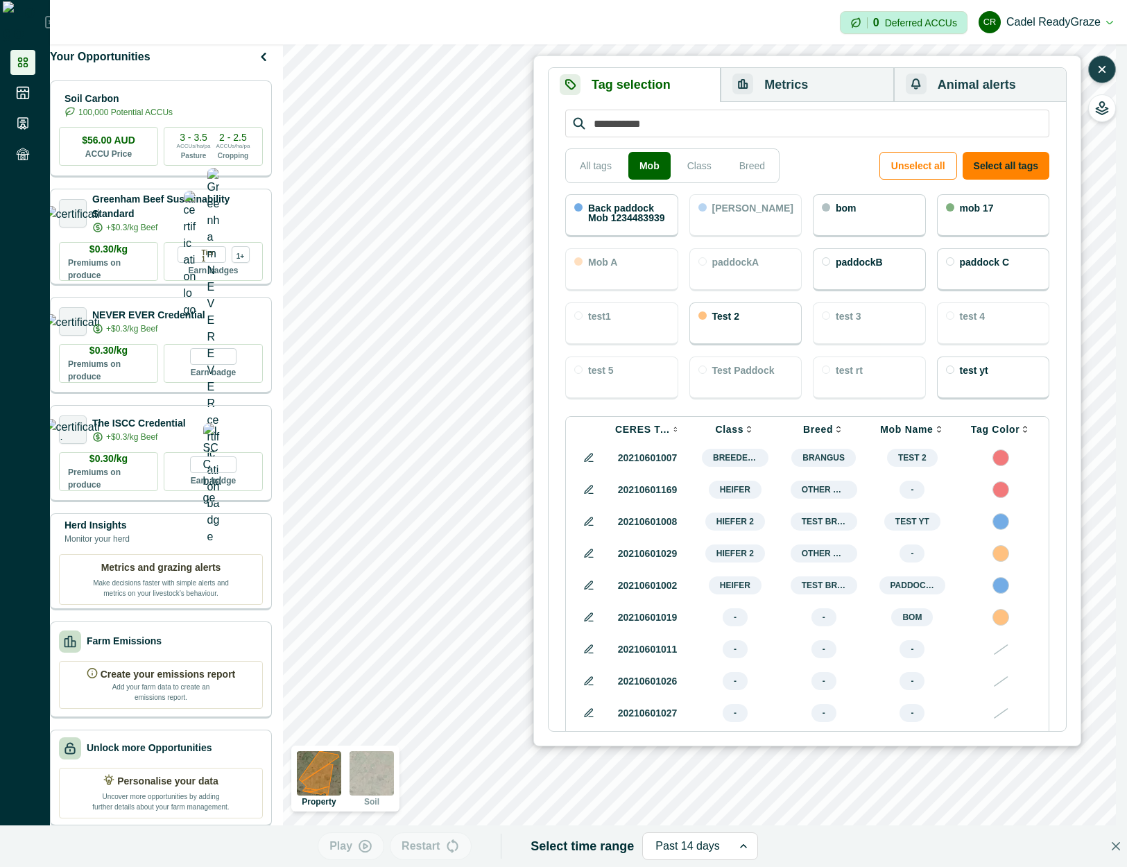
click at [888, 226] on div "bom" at bounding box center [869, 215] width 113 height 43
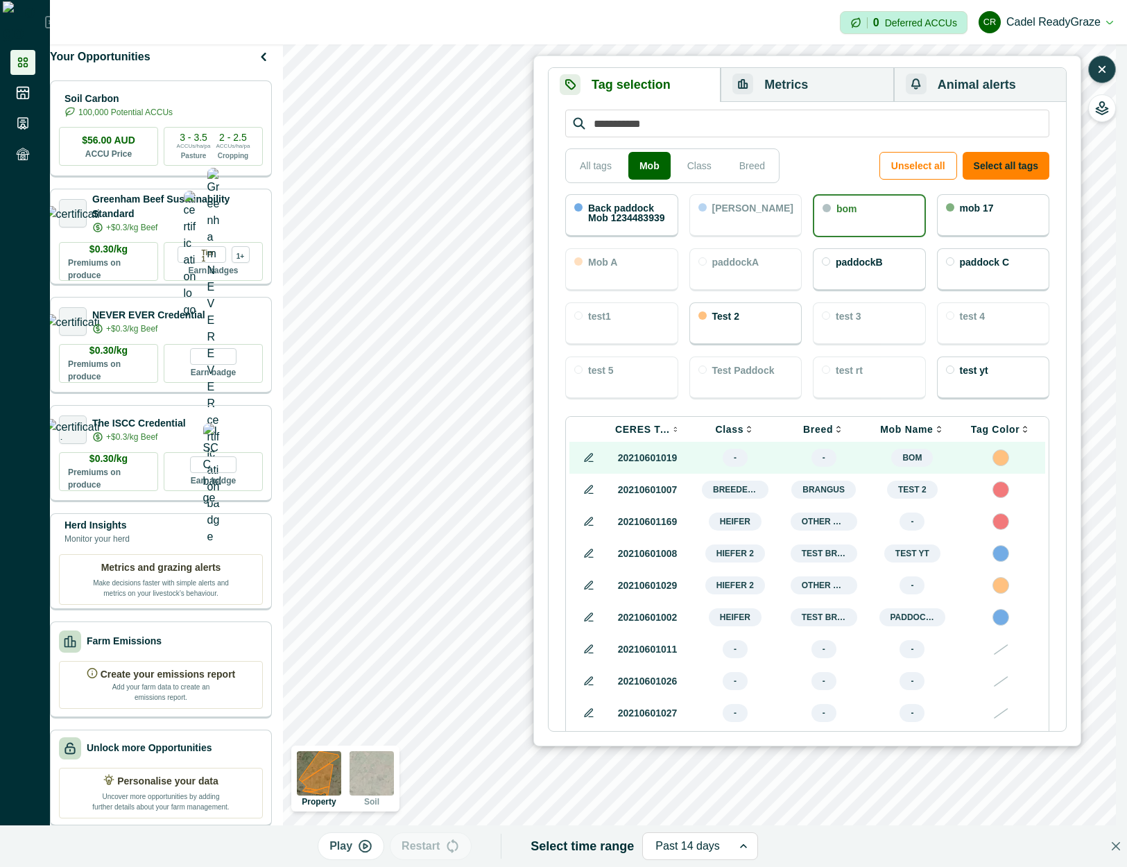
drag, startPoint x: 626, startPoint y: 219, endPoint x: 688, endPoint y: 395, distance: 186.3
click at [626, 218] on p "Back paddock Mob 1234483939" at bounding box center [628, 212] width 81 height 19
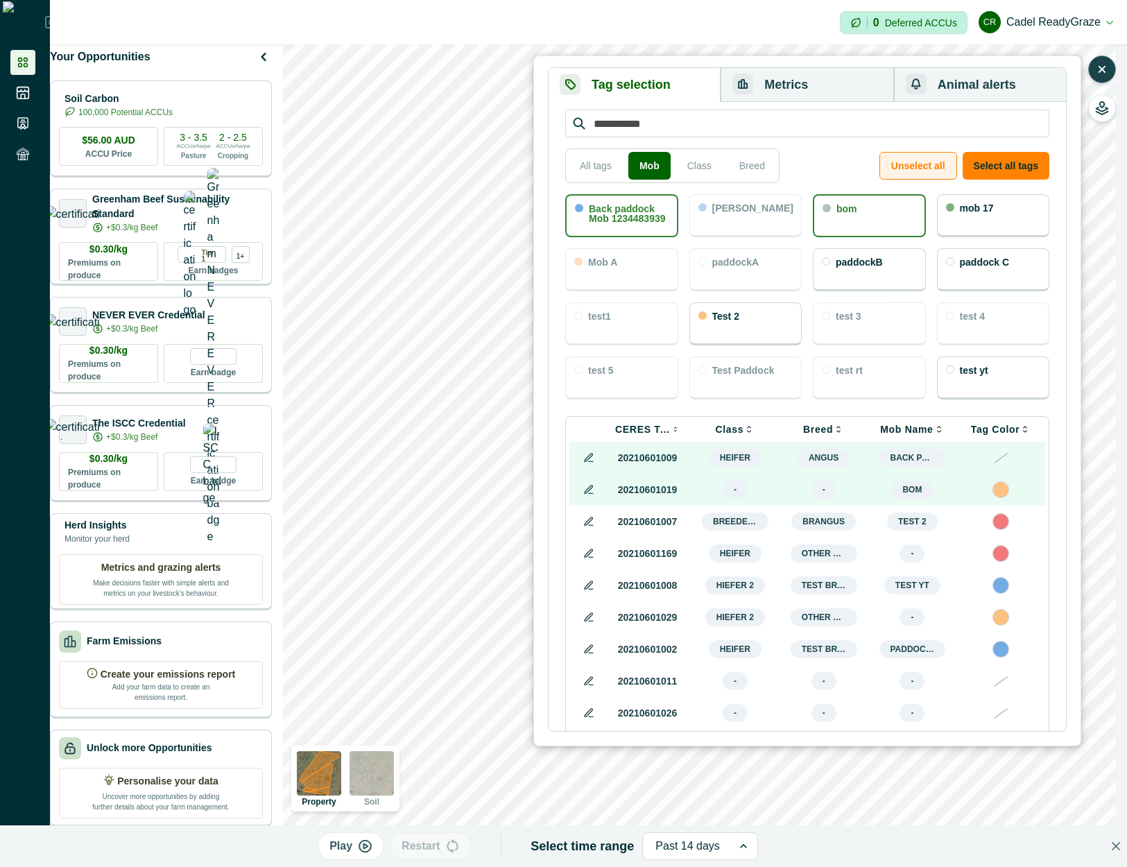
click at [912, 169] on button "Unselect all" at bounding box center [919, 166] width 78 height 28
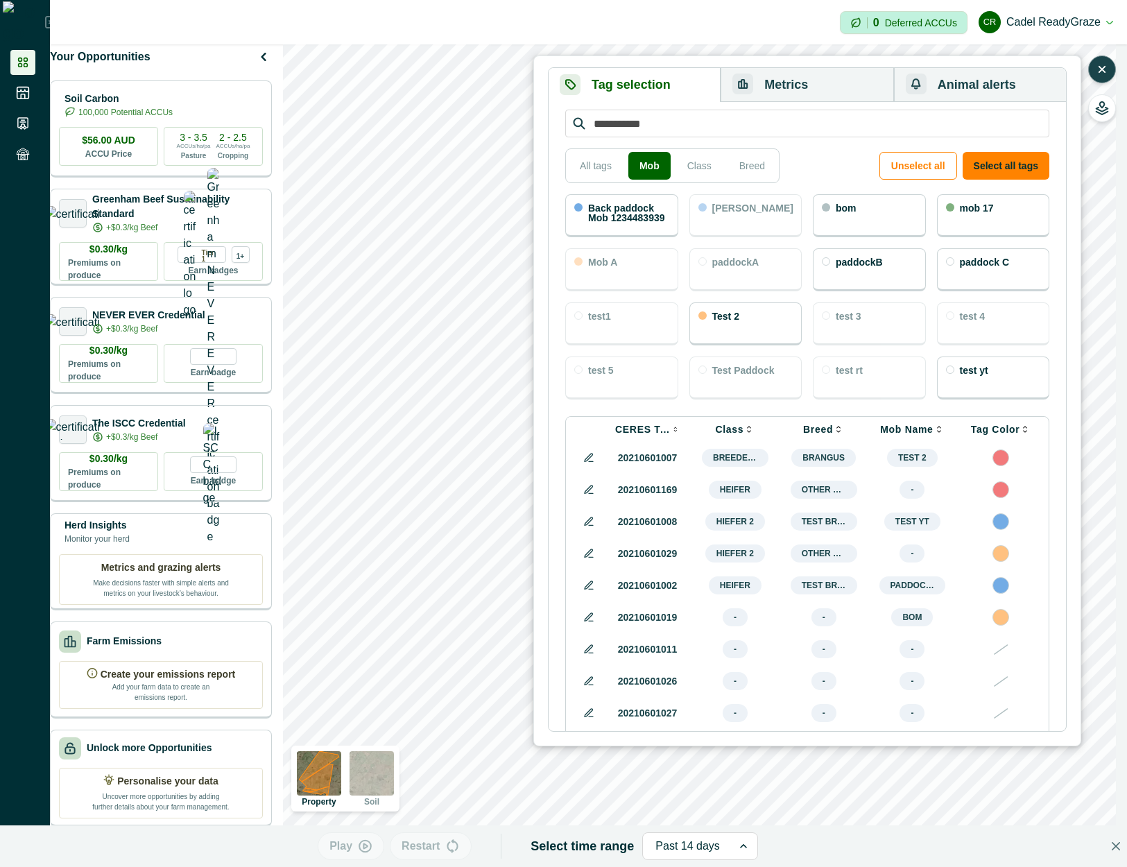
click at [644, 592] on p "20210601002" at bounding box center [647, 586] width 65 height 15
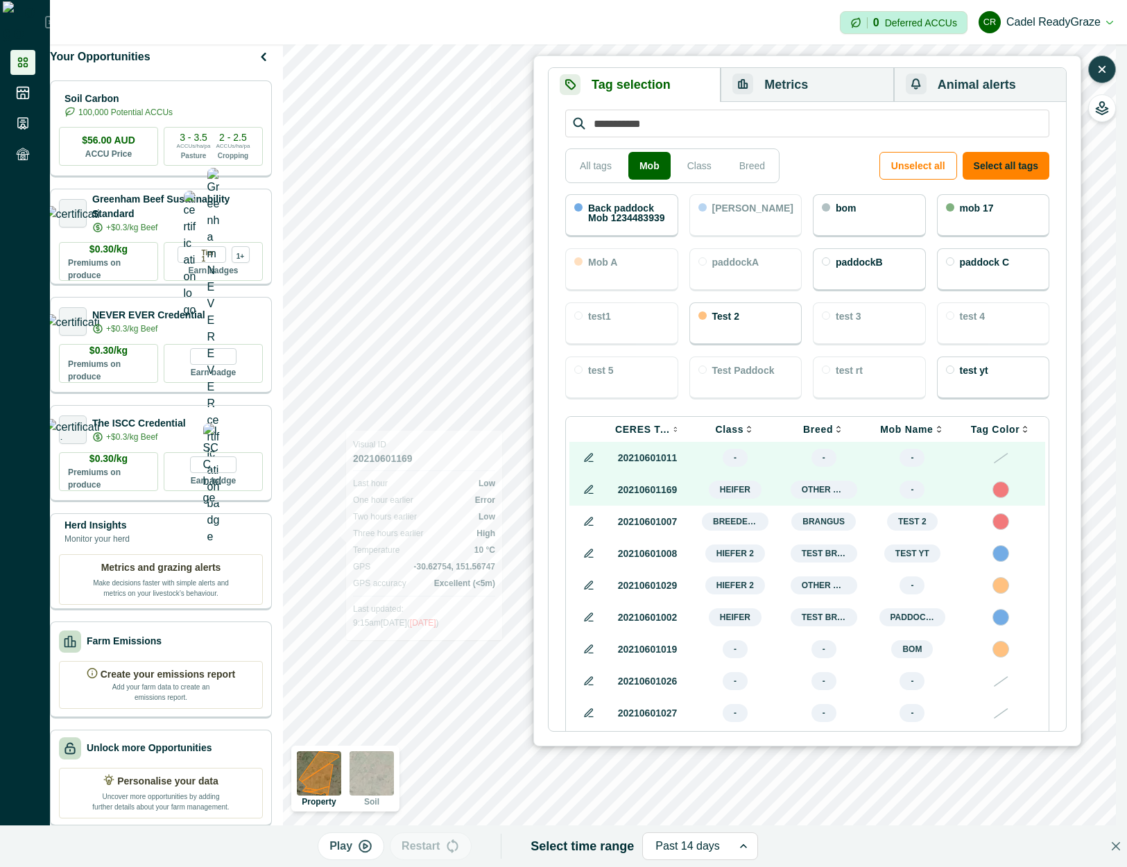
click at [358, 530] on div "Visual ID 20210601169 Last hour Low One hour earlier Error Two hours earlier Lo…" at bounding box center [424, 536] width 156 height 210
